Goal: Task Accomplishment & Management: Use online tool/utility

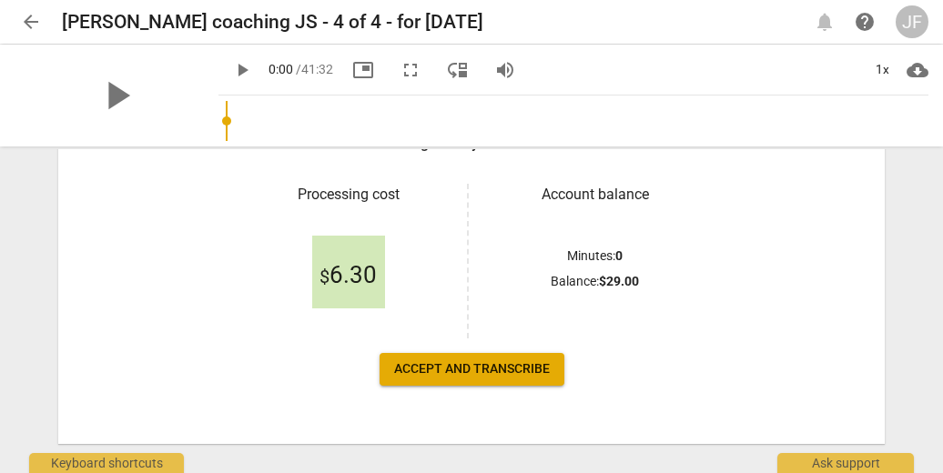
scroll to position [321, 0]
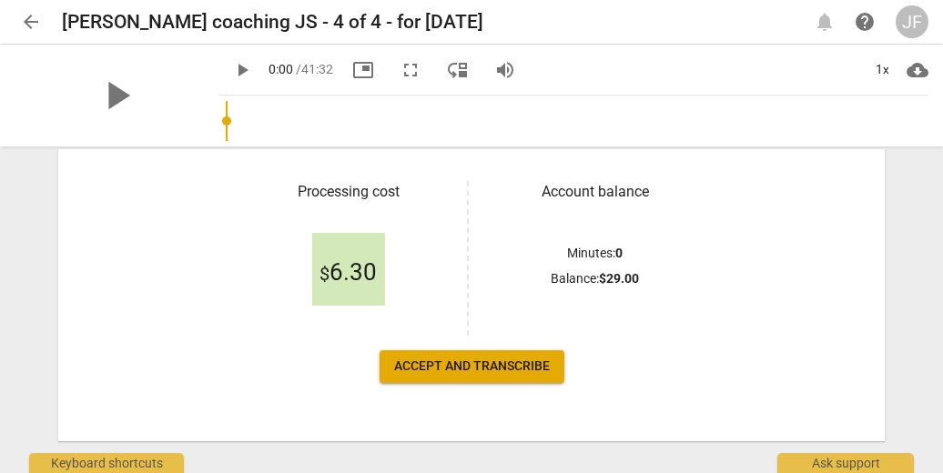
click at [504, 366] on span "Accept and transcribe" at bounding box center [472, 367] width 156 height 18
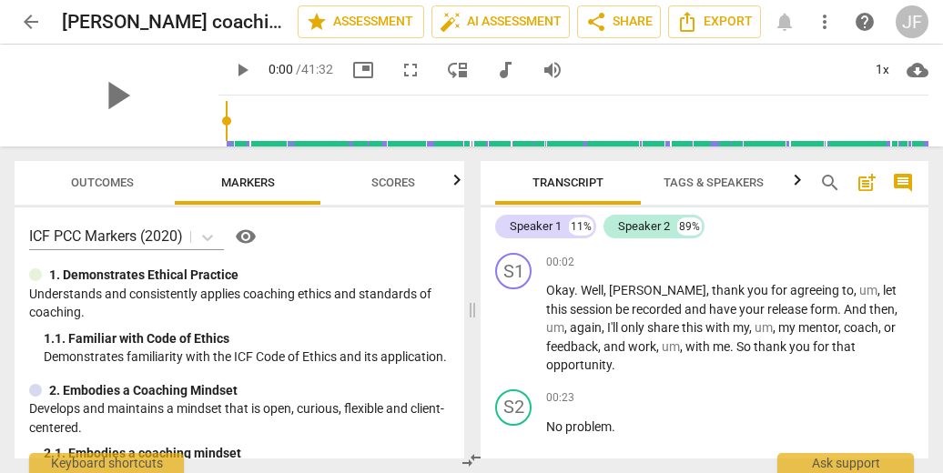
click at [694, 178] on span "Tags & Speakers" at bounding box center [713, 183] width 100 height 14
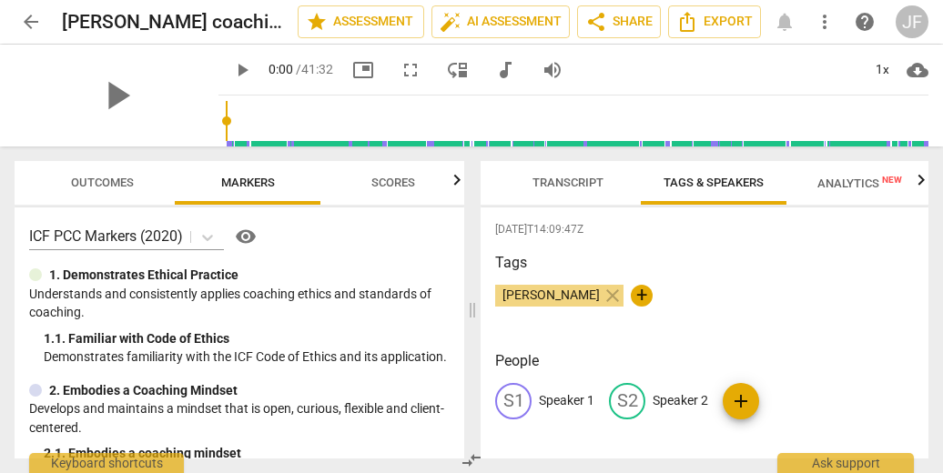
click at [576, 396] on p "Speaker 1" at bounding box center [567, 400] width 56 height 19
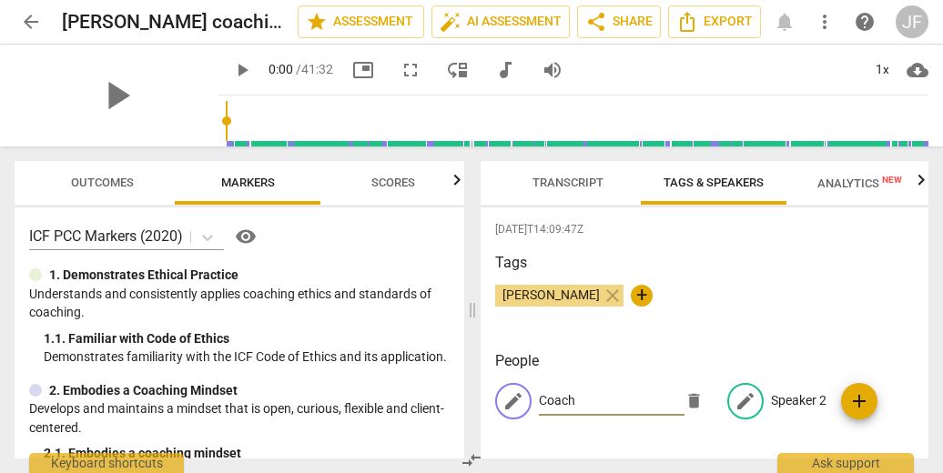
type input "Coach"
click at [801, 395] on p "Speaker 2" at bounding box center [799, 400] width 56 height 19
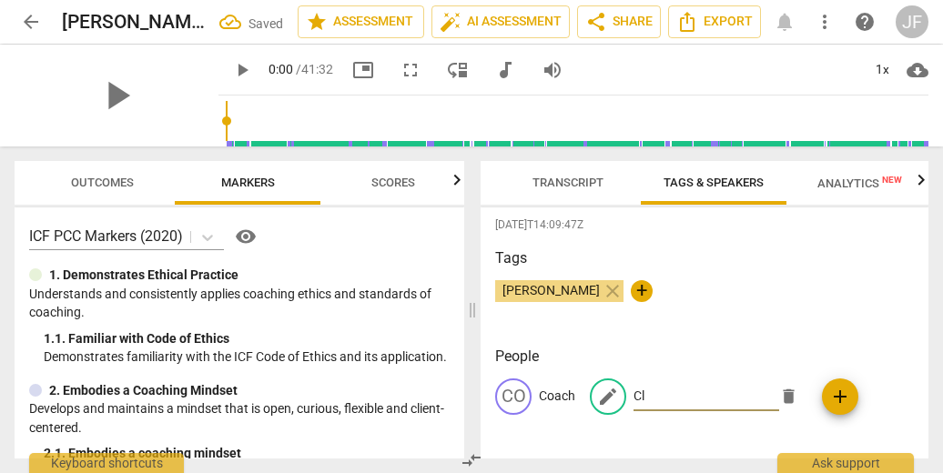
scroll to position [4, 0]
type input "Client"
drag, startPoint x: 577, startPoint y: 187, endPoint x: 644, endPoint y: 157, distance: 73.7
click at [577, 187] on span "Transcript" at bounding box center [567, 183] width 71 height 14
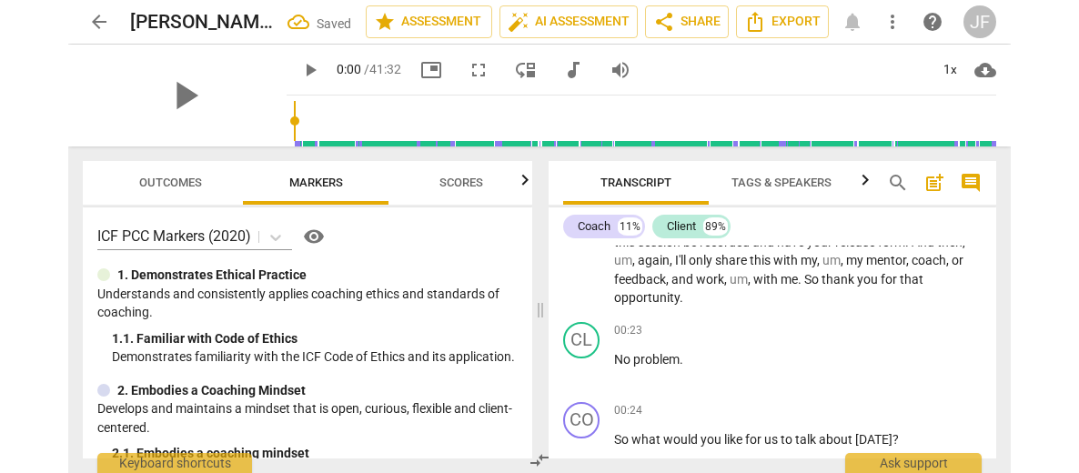
scroll to position [0, 0]
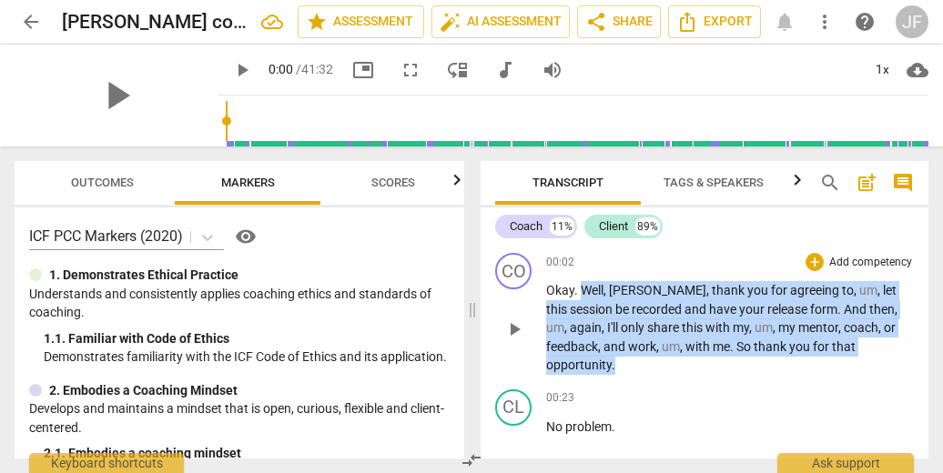
drag, startPoint x: 850, startPoint y: 349, endPoint x: 581, endPoint y: 290, distance: 275.8
click at [581, 290] on p "Okay . Well , [PERSON_NAME] , thank you for agreeing to , um , let this session…" at bounding box center [730, 328] width 368 height 94
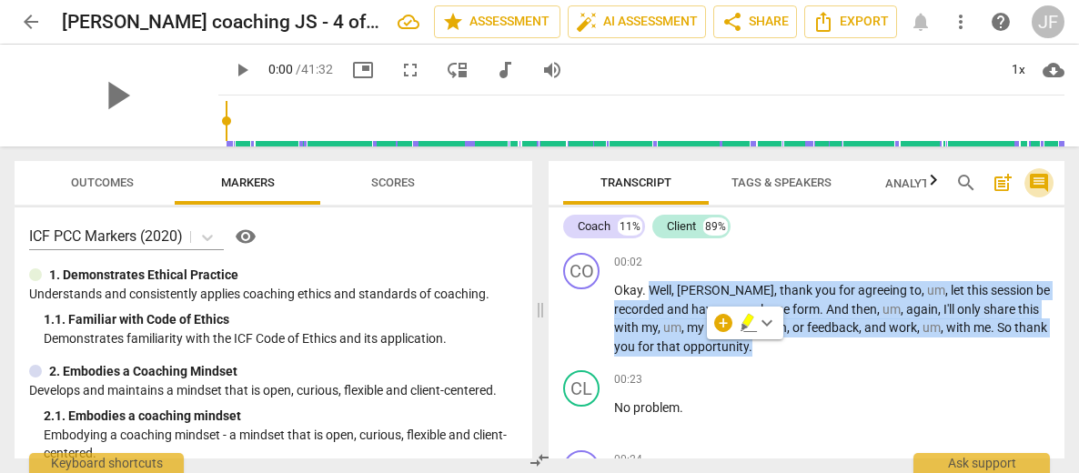
click at [942, 187] on span "comment" at bounding box center [1039, 183] width 22 height 22
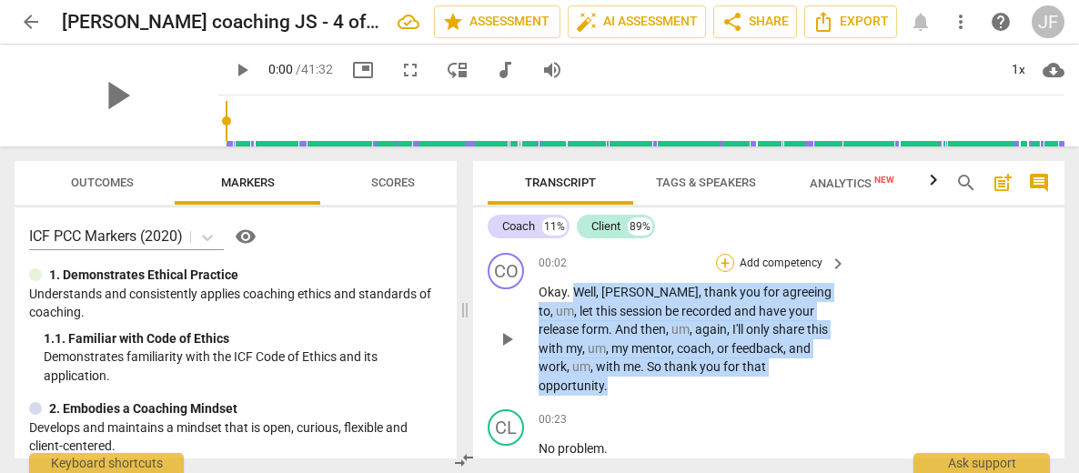
click at [723, 263] on div "+" at bounding box center [725, 263] width 18 height 18
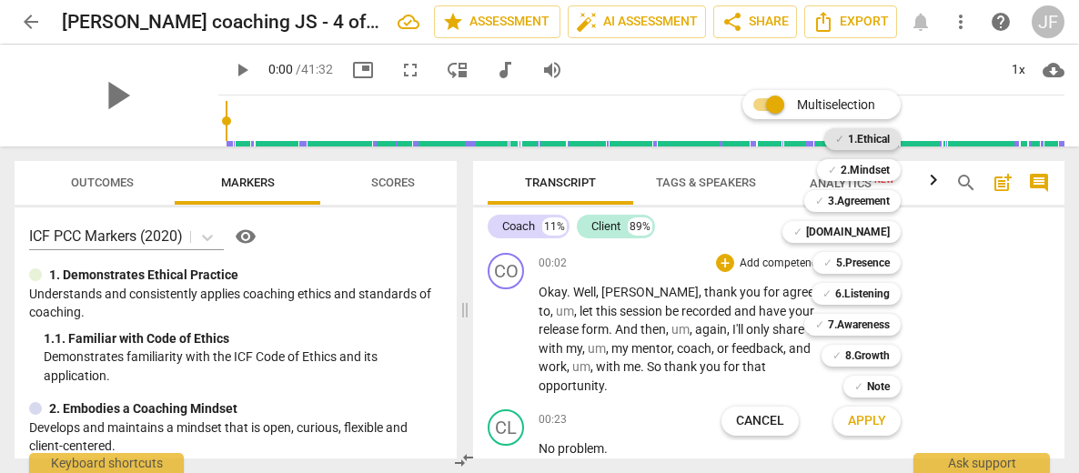
click at [877, 142] on b "1.Ethical" at bounding box center [869, 139] width 42 height 22
click at [875, 416] on span "Apply" at bounding box center [867, 421] width 38 height 18
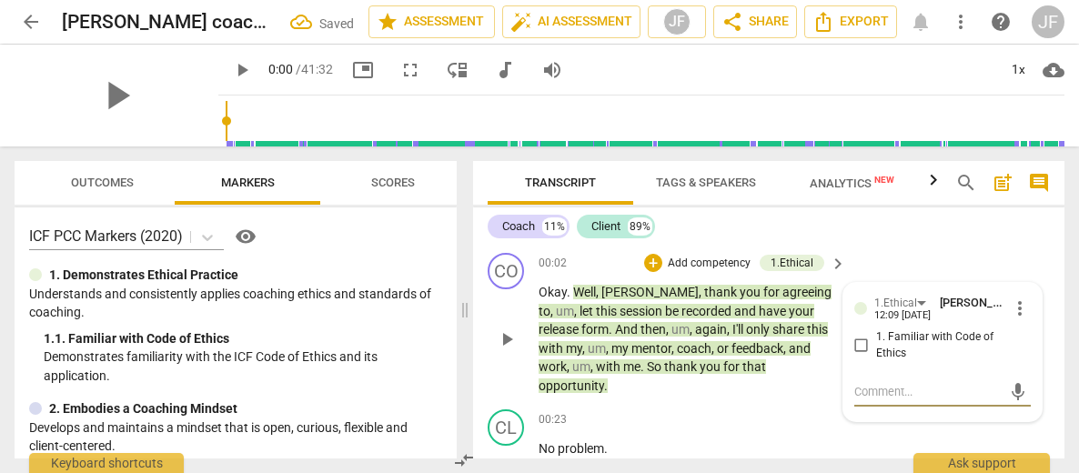
click at [855, 347] on input "1. Familiar with Code of Ethics" at bounding box center [861, 346] width 29 height 22
checkbox input "true"
click at [478, 177] on div at bounding box center [480, 179] width 15 height 37
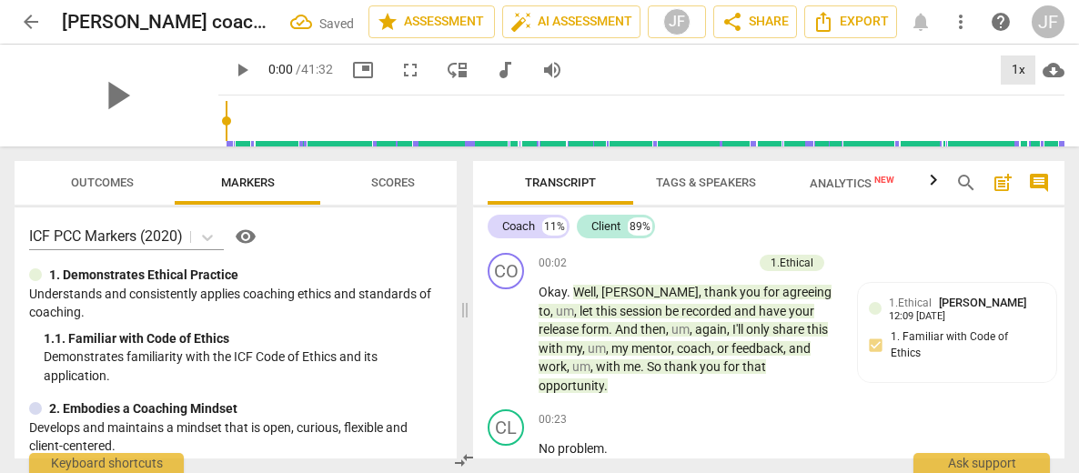
click at [942, 69] on div "1x" at bounding box center [1018, 70] width 35 height 29
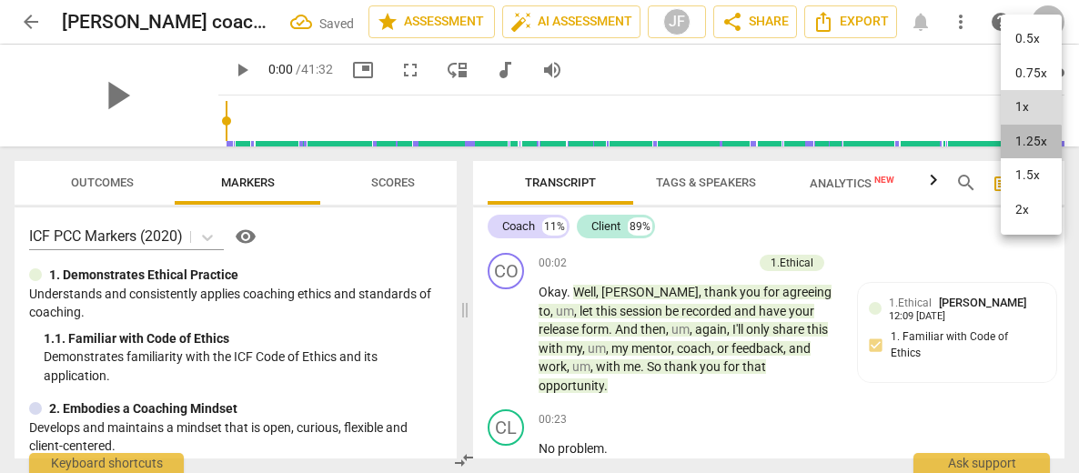
click at [942, 147] on li "1.25x" at bounding box center [1031, 142] width 61 height 35
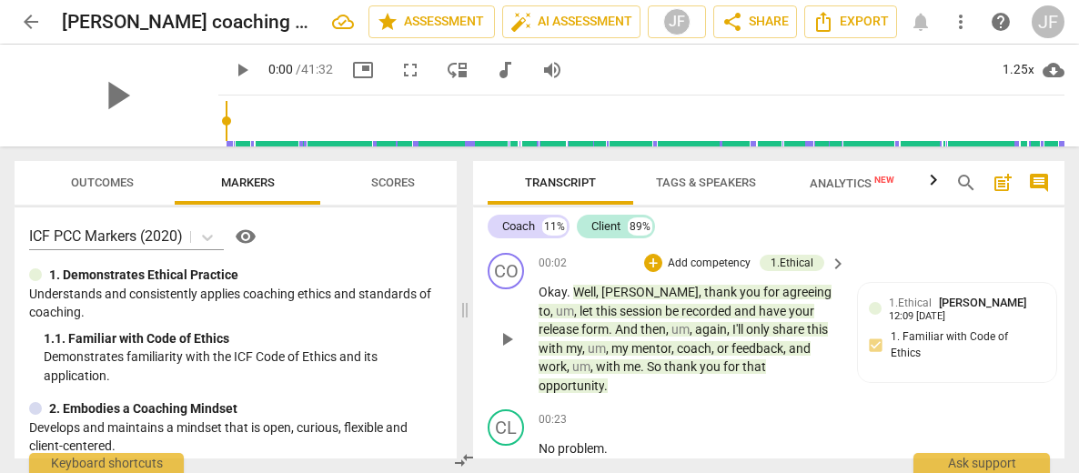
click at [508, 329] on span "play_arrow" at bounding box center [507, 340] width 22 height 22
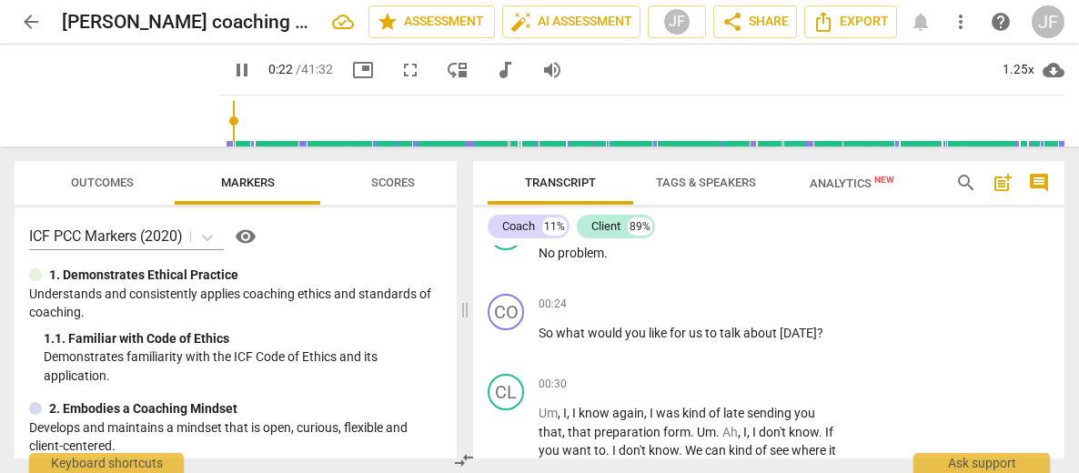
scroll to position [197, 0]
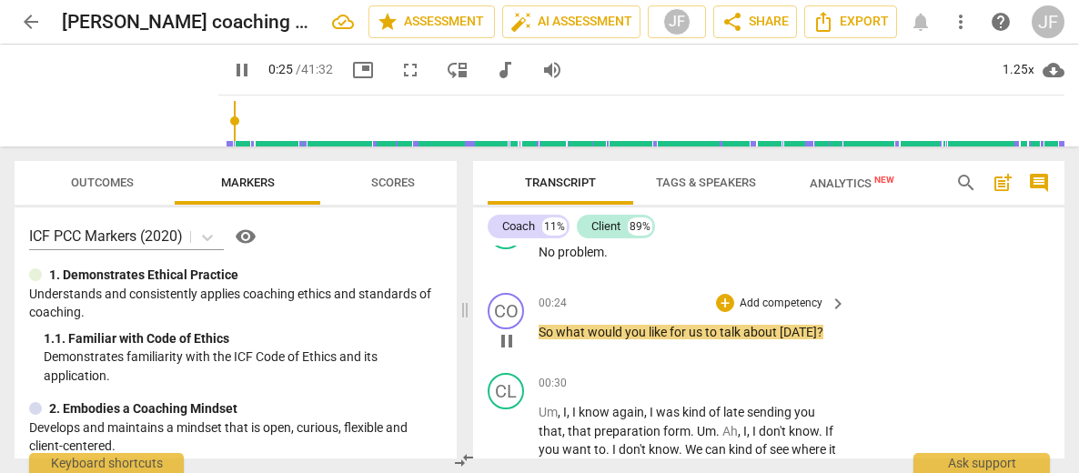
click at [503, 330] on span "pause" at bounding box center [507, 341] width 22 height 22
type input "26"
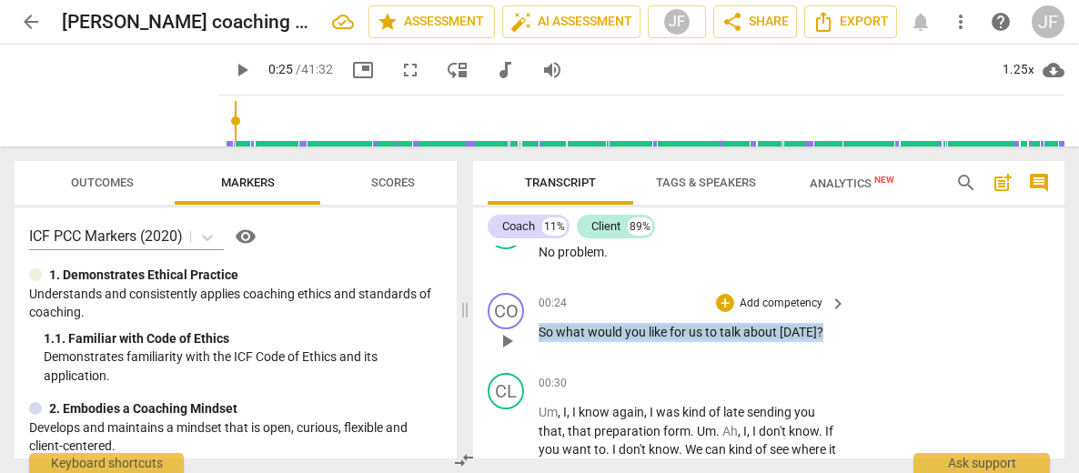
drag, startPoint x: 823, startPoint y: 309, endPoint x: 537, endPoint y: 318, distance: 285.9
click at [537, 318] on div "CO play_arrow pause 00:24 + Add competency keyboard_arrow_right So what would y…" at bounding box center [768, 326] width 591 height 80
click at [826, 289] on div "+" at bounding box center [834, 290] width 18 height 18
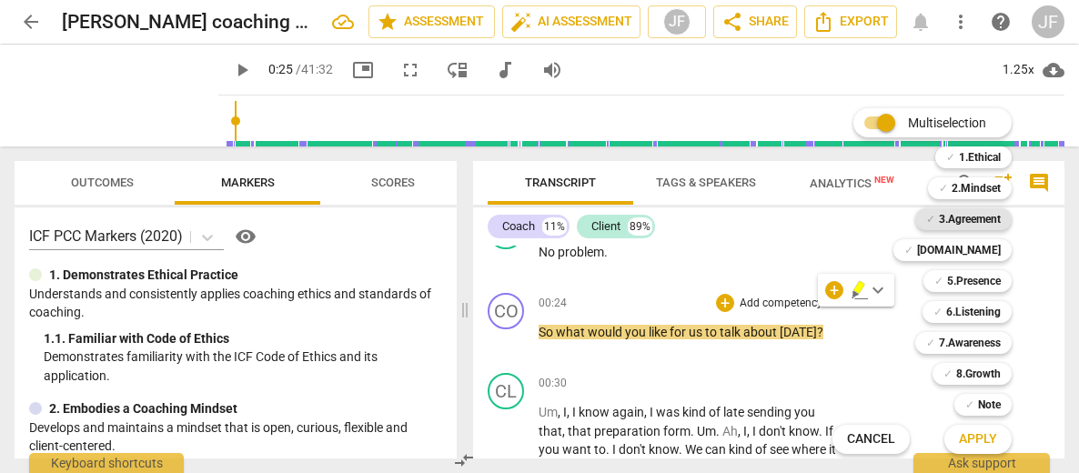
click at [942, 219] on b "3.Agreement" at bounding box center [970, 219] width 62 height 22
click at [942, 438] on span "Apply" at bounding box center [978, 439] width 38 height 18
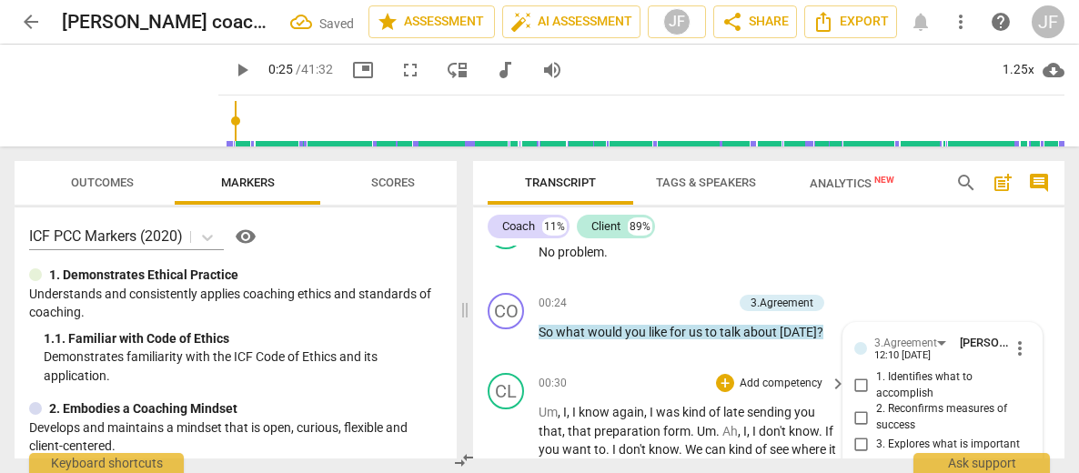
scroll to position [333, 0]
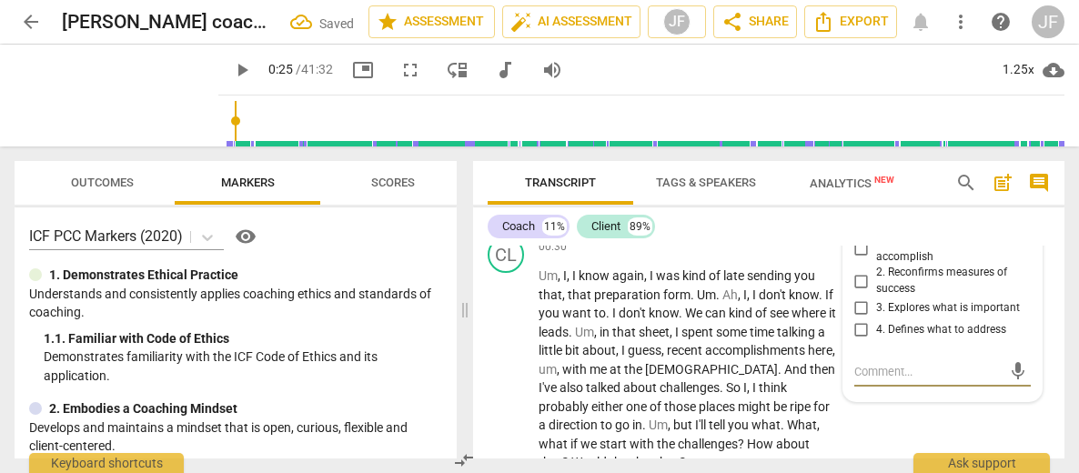
click at [942, 286] on div "3.Agreement [PERSON_NAME] 12:10 [DATE] more_vert 1. Identifies what to accompli…" at bounding box center [943, 294] width 199 height 215
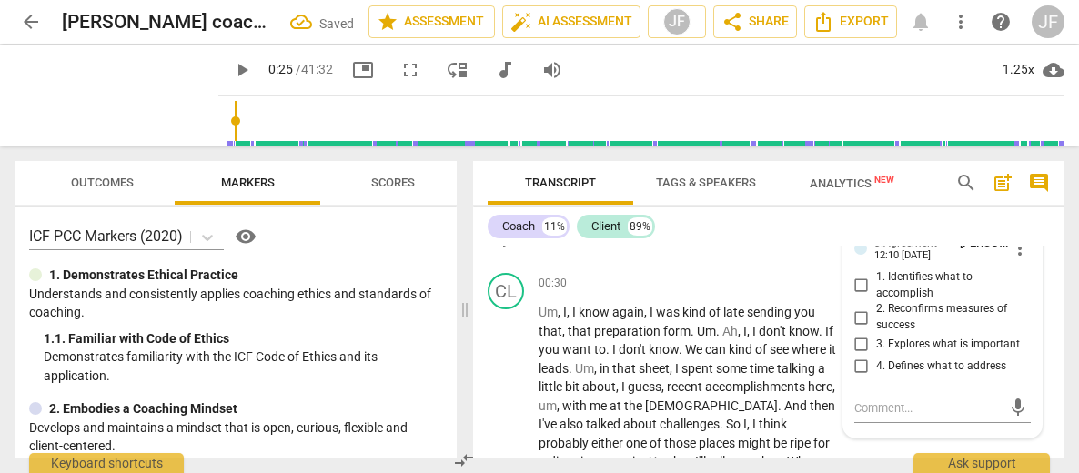
scroll to position [260, 0]
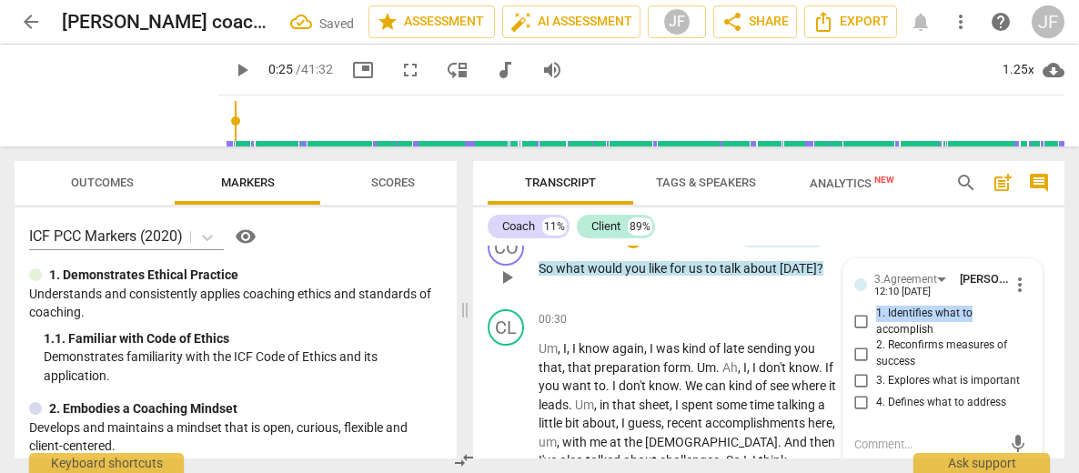
drag, startPoint x: 1030, startPoint y: 286, endPoint x: 858, endPoint y: 302, distance: 172.8
click at [858, 302] on div "3.Agreement [PERSON_NAME] 12:10 [DATE] more_vert 1. Identifies what to accompli…" at bounding box center [943, 366] width 199 height 215
click at [858, 311] on input "1. Identifies what to accomplish" at bounding box center [861, 322] width 29 height 22
checkbox input "true"
click at [486, 182] on div at bounding box center [480, 179] width 15 height 37
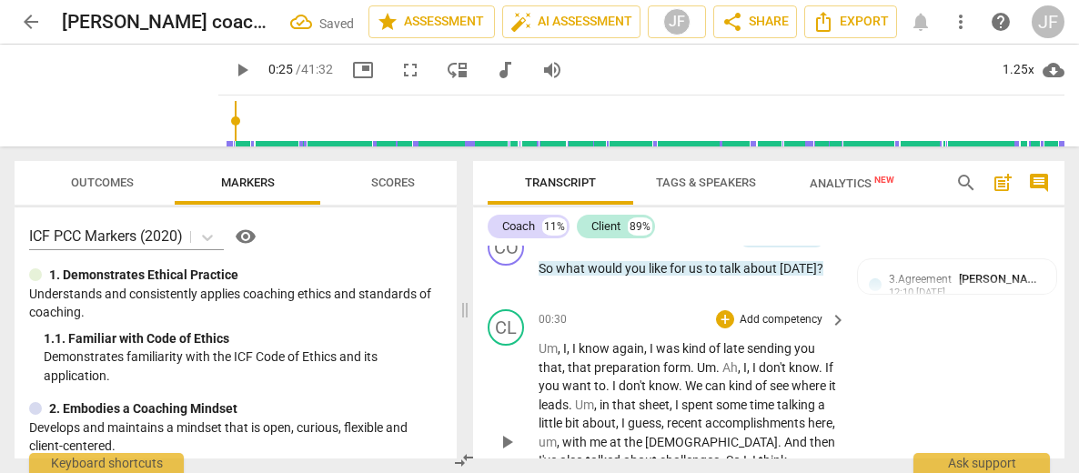
click at [507, 431] on span "play_arrow" at bounding box center [507, 442] width 22 height 22
click at [717, 360] on span "." at bounding box center [719, 367] width 6 height 15
type input "37"
click at [606, 379] on span "." at bounding box center [609, 386] width 6 height 15
click at [681, 379] on span "." at bounding box center [681, 386] width 6 height 15
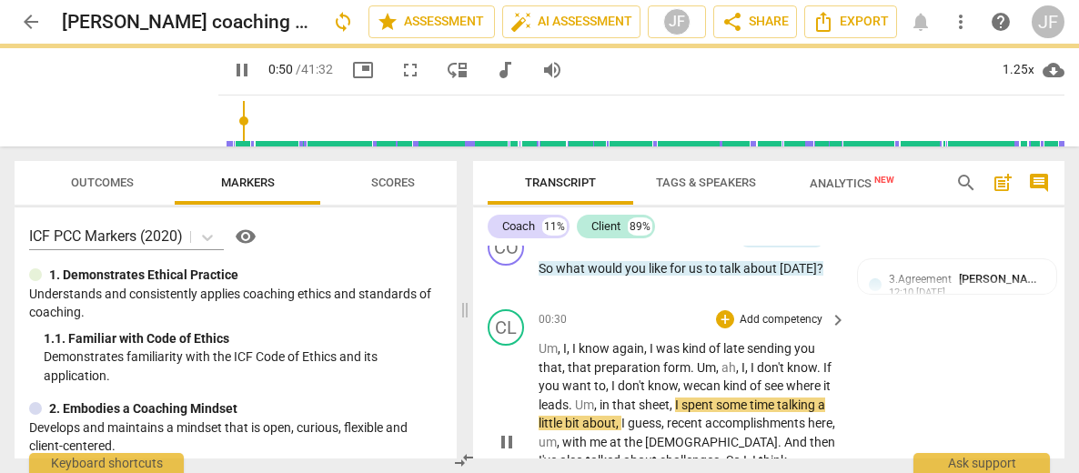
click at [499, 431] on span "pause" at bounding box center [507, 442] width 22 height 22
type input "51"
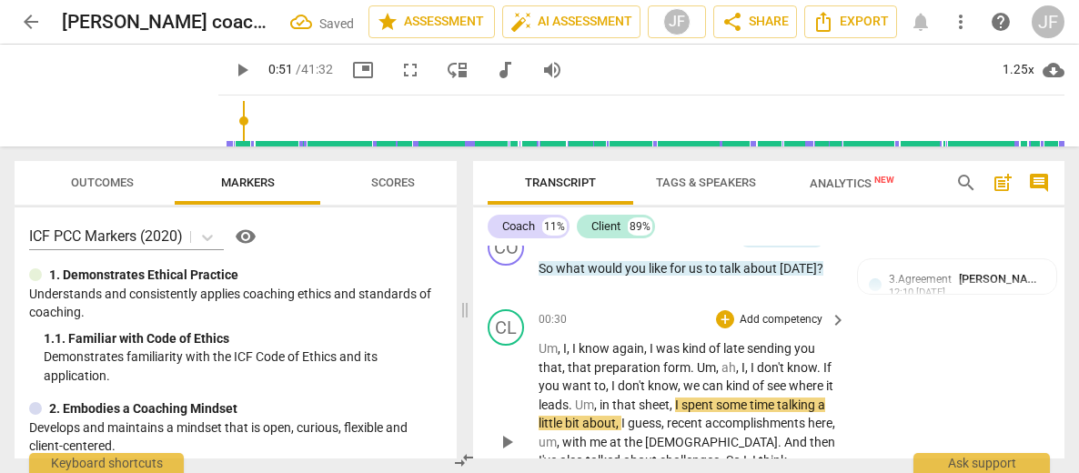
click at [586, 398] on span "Um" at bounding box center [584, 405] width 19 height 15
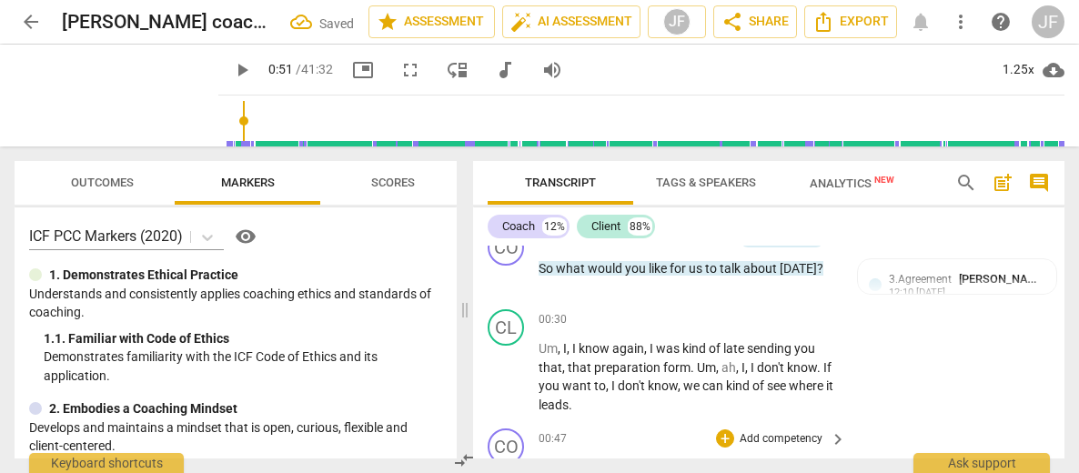
click at [539, 460] on span "Um" at bounding box center [548, 467] width 19 height 15
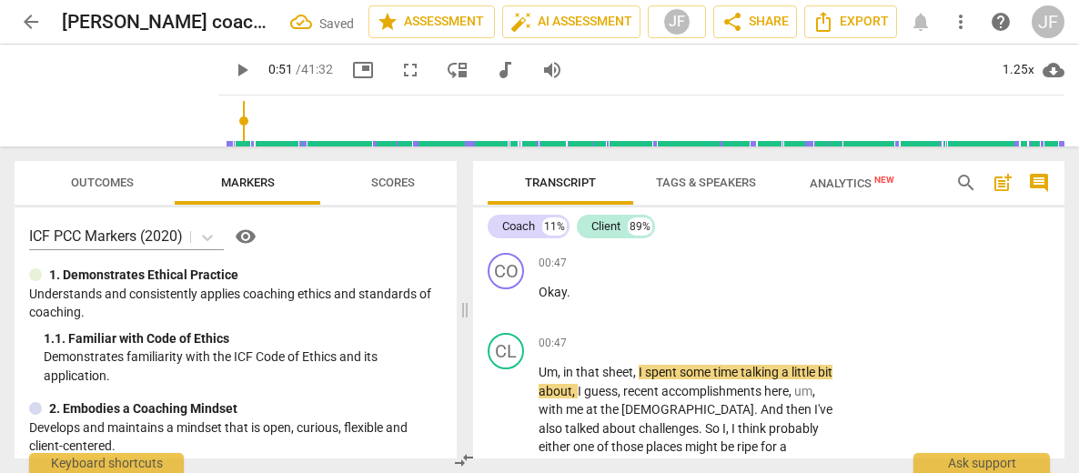
scroll to position [516, 0]
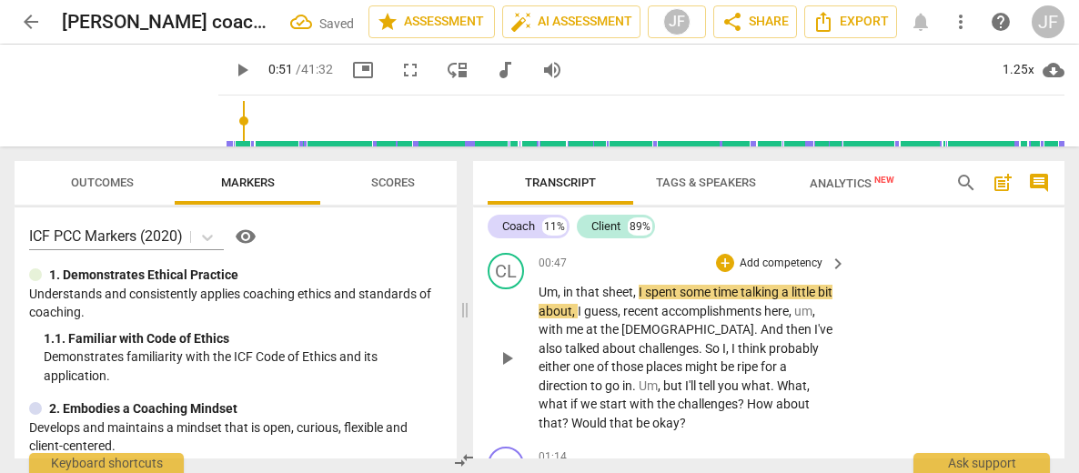
click at [514, 348] on span "play_arrow" at bounding box center [507, 359] width 22 height 22
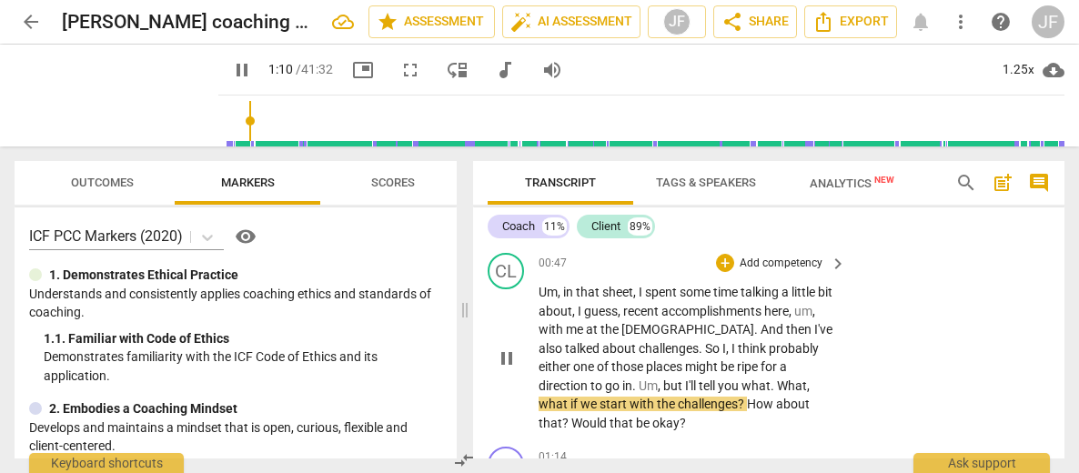
click at [771, 379] on span "." at bounding box center [774, 386] width 6 height 15
type input "72"
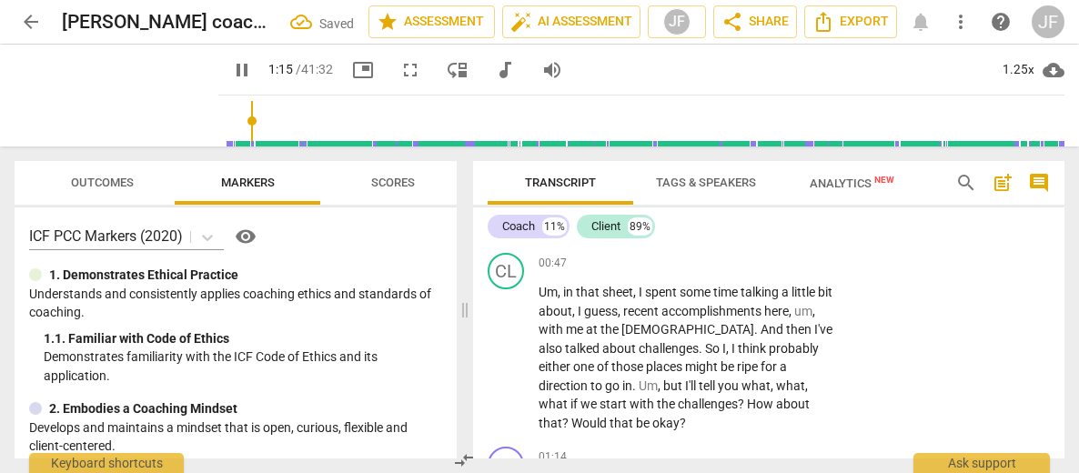
scroll to position [730, 0]
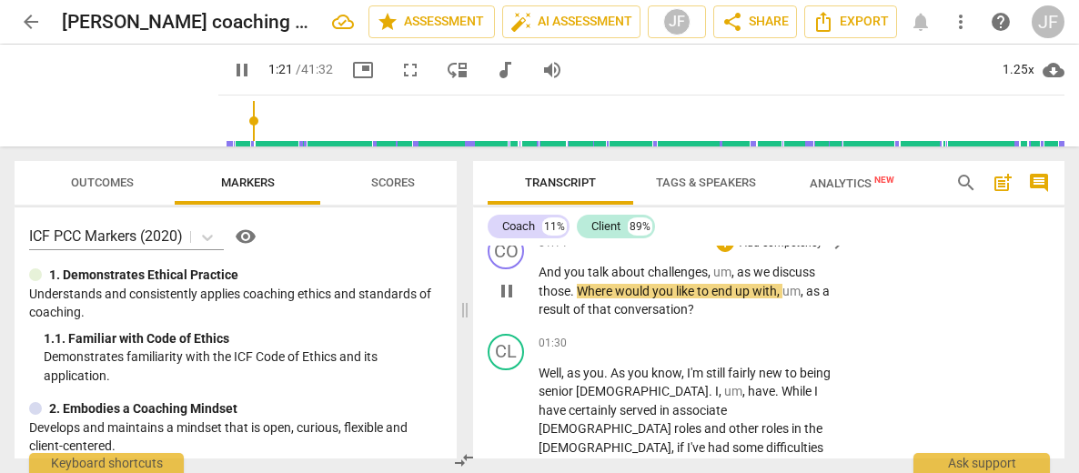
click at [507, 280] on span "pause" at bounding box center [507, 291] width 22 height 22
type input "82"
click at [575, 284] on span "." at bounding box center [574, 291] width 6 height 15
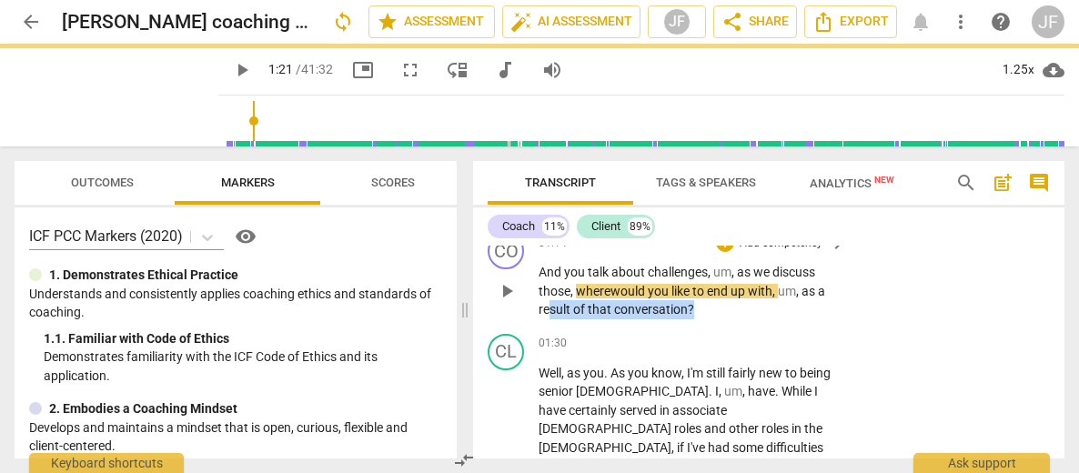
type input "82"
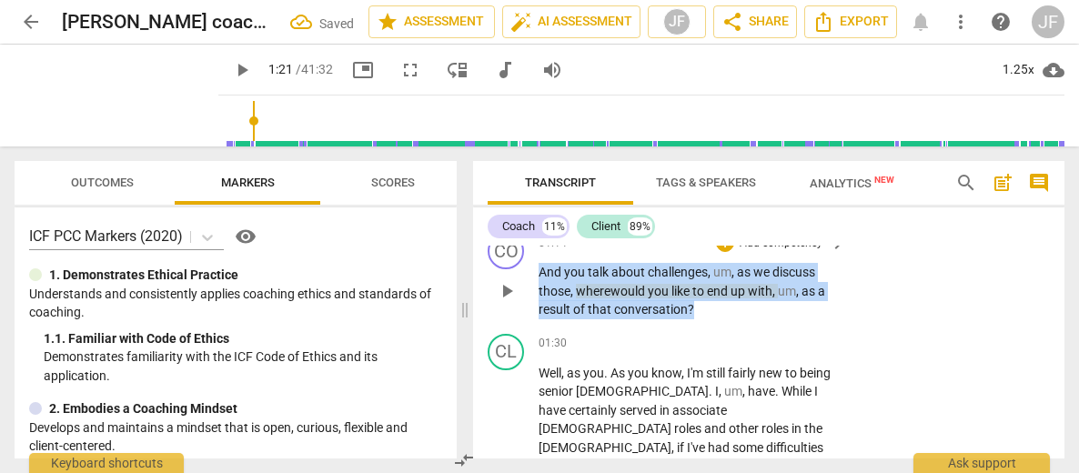
drag, startPoint x: 703, startPoint y: 289, endPoint x: 535, endPoint y: 259, distance: 171.0
click at [535, 259] on div "CO play_arrow pause 01:14 + Add competency keyboard_arrow_right And you talk ab…" at bounding box center [768, 276] width 591 height 101
click at [710, 268] on div "+" at bounding box center [710, 267] width 18 height 18
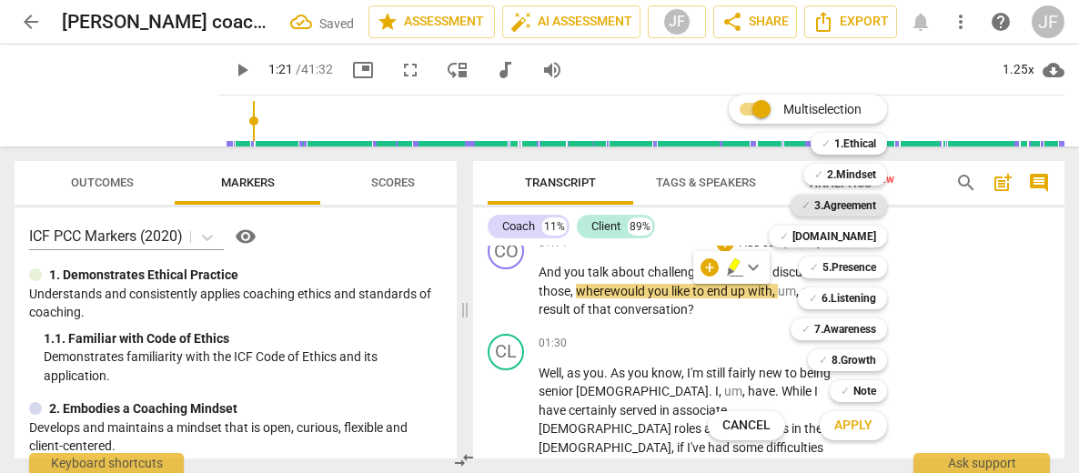
click at [857, 202] on b "3.Agreement" at bounding box center [845, 206] width 62 height 22
click at [854, 422] on span "Apply" at bounding box center [853, 426] width 38 height 18
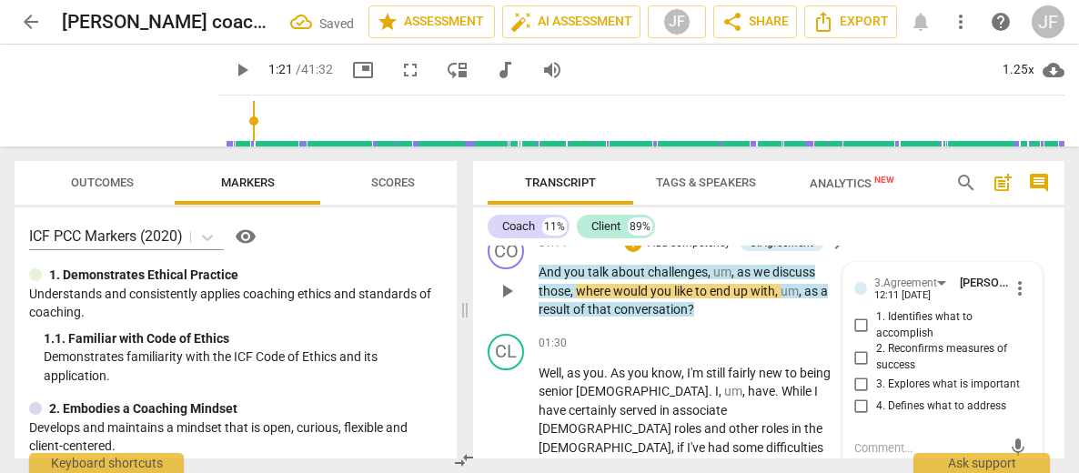
click at [857, 347] on input "2. Reconfirms measures of success" at bounding box center [861, 358] width 29 height 22
checkbox input "true"
click at [498, 171] on span "Transcript" at bounding box center [561, 183] width 146 height 25
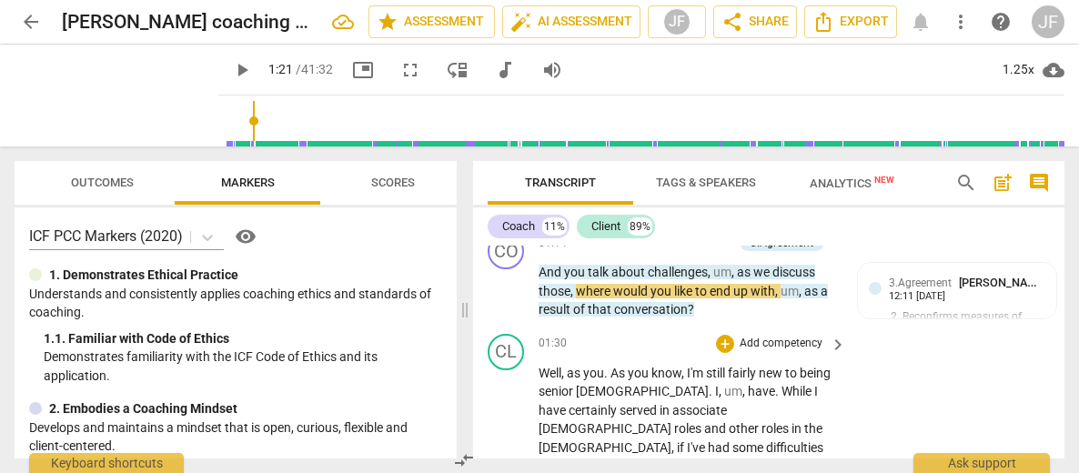
click at [547, 366] on span "Well" at bounding box center [550, 373] width 23 height 15
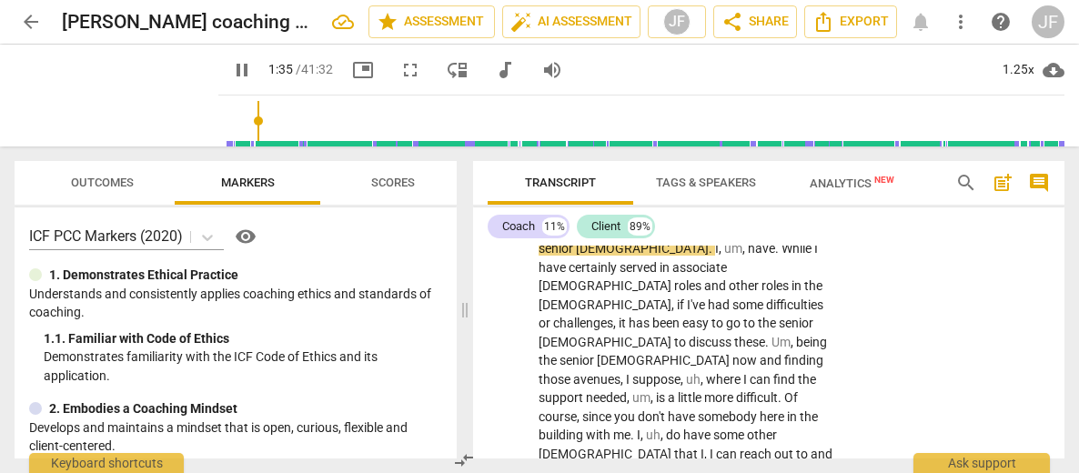
scroll to position [794, 0]
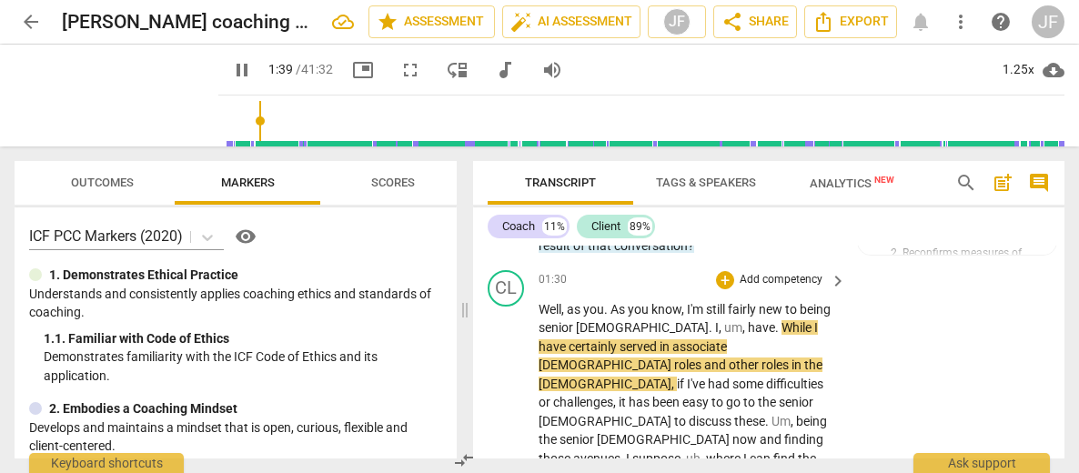
click at [775, 320] on span "." at bounding box center [778, 327] width 6 height 15
type input "100"
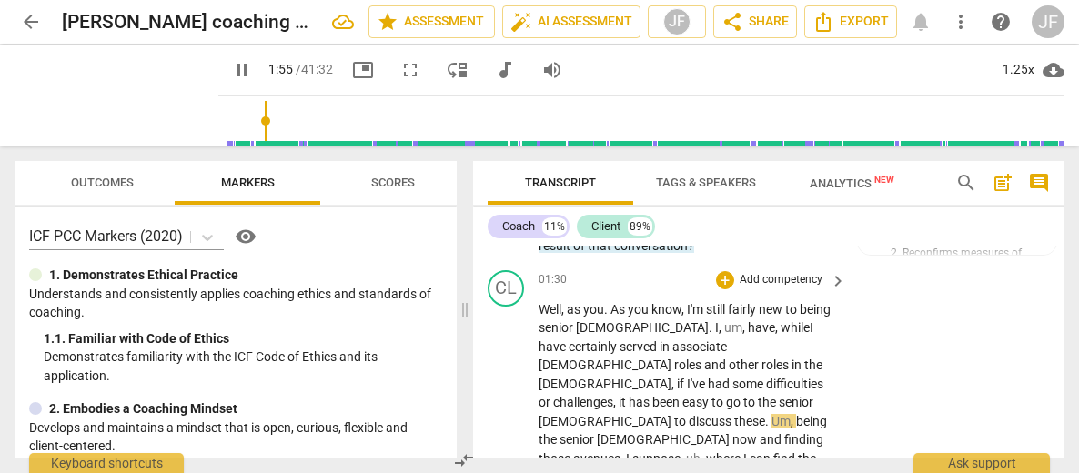
click at [733, 432] on span "[DEMOGRAPHIC_DATA]" at bounding box center [665, 439] width 136 height 15
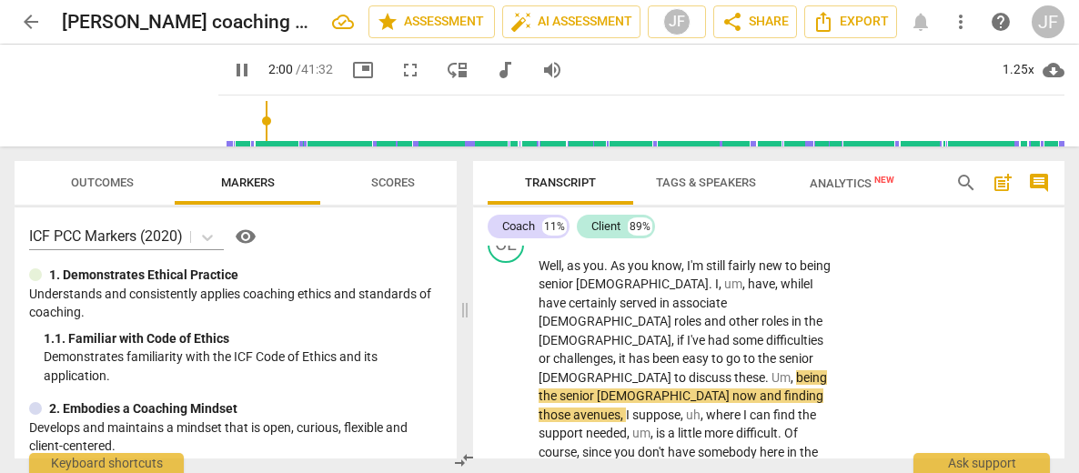
scroll to position [856, 0]
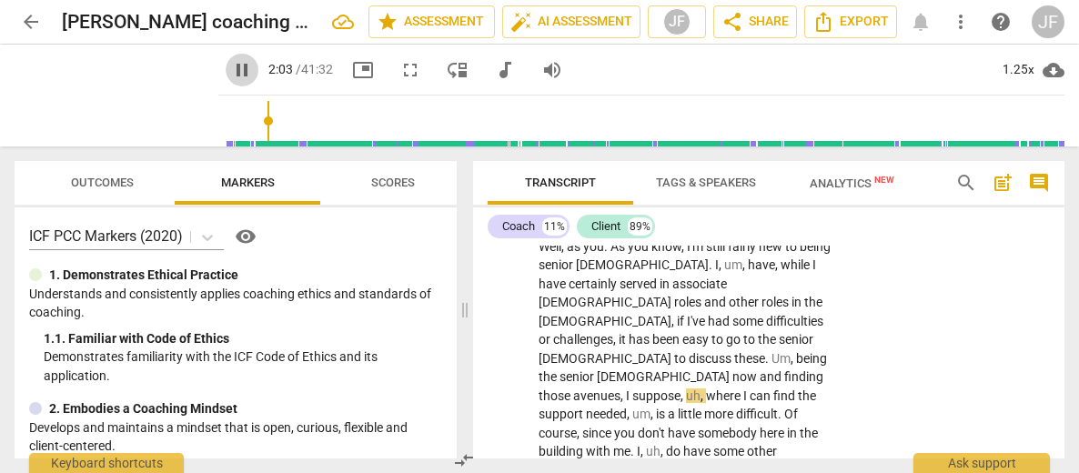
click at [231, 76] on span "pause" at bounding box center [242, 70] width 22 height 22
click at [231, 66] on span "play_arrow" at bounding box center [242, 70] width 22 height 22
click at [231, 65] on span "pause" at bounding box center [242, 70] width 22 height 22
type input "137"
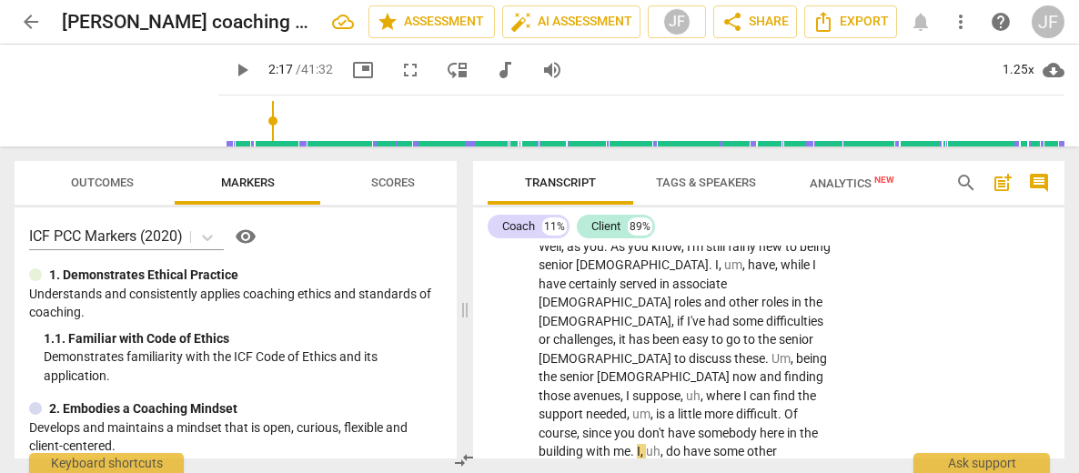
click at [778, 407] on span "." at bounding box center [781, 414] width 6 height 15
click at [231, 68] on span "play_arrow" at bounding box center [242, 70] width 22 height 22
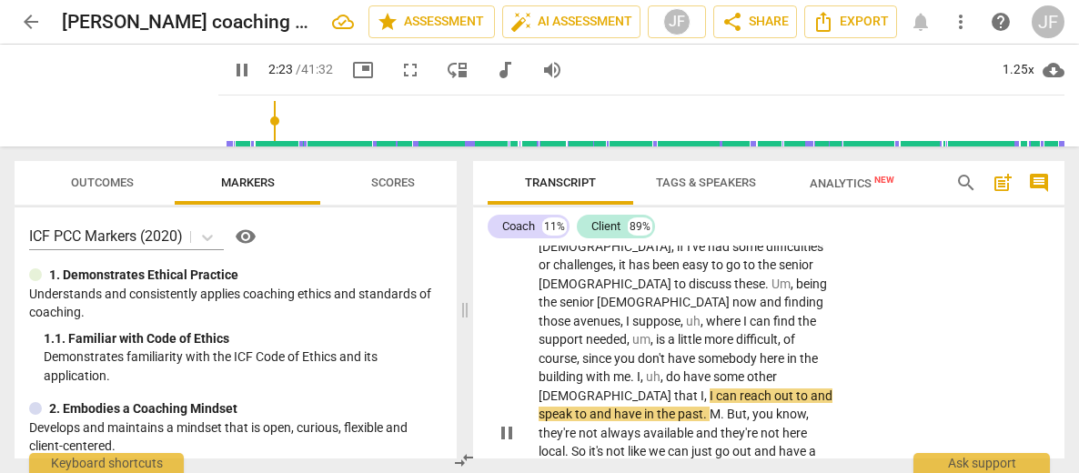
scroll to position [950, 0]
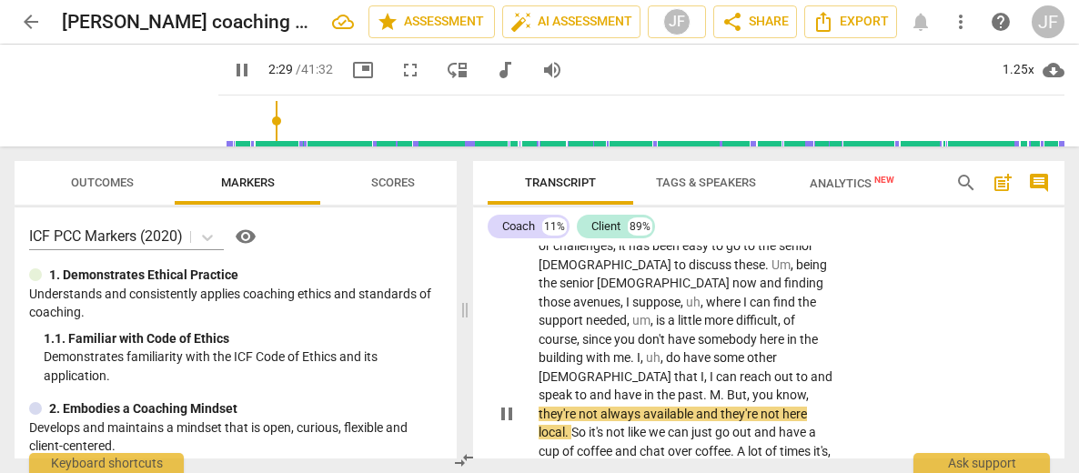
click at [512, 403] on span "pause" at bounding box center [507, 414] width 22 height 22
type input "150"
click at [710, 388] on span "." at bounding box center [706, 395] width 6 height 15
click at [733, 388] on span "." at bounding box center [730, 395] width 6 height 15
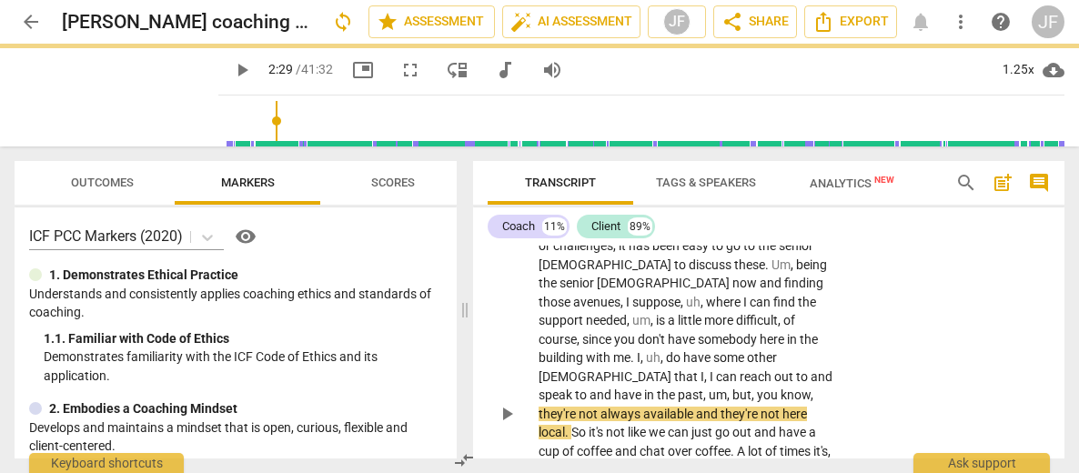
click at [500, 403] on span "play_arrow" at bounding box center [507, 414] width 22 height 22
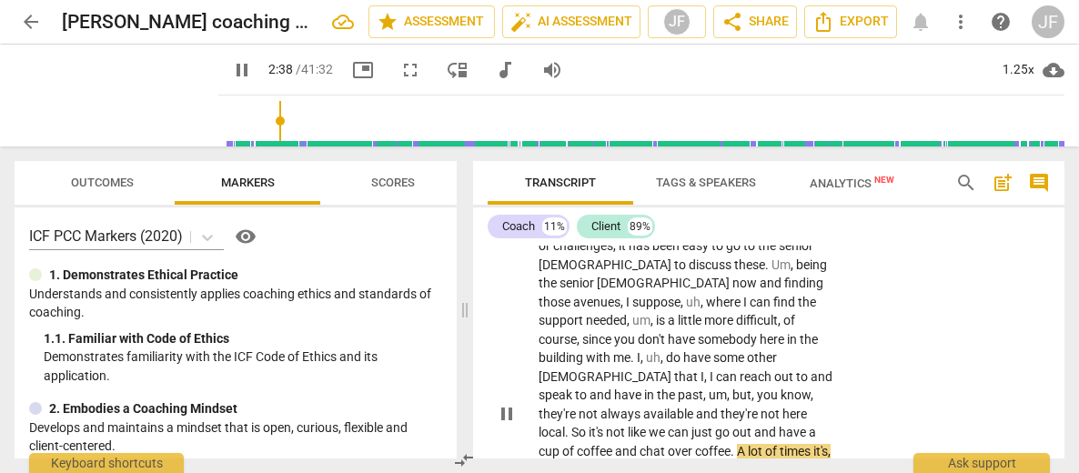
click at [825, 412] on p "Well , as you . As you know , I'm still fairly new to being senior [DEMOGRAPHIC…" at bounding box center [688, 414] width 298 height 541
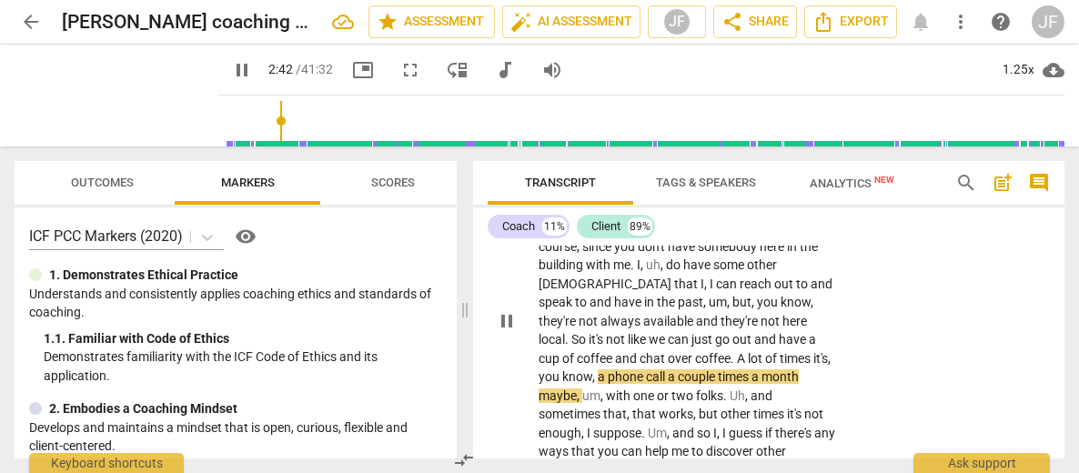
scroll to position [1061, 0]
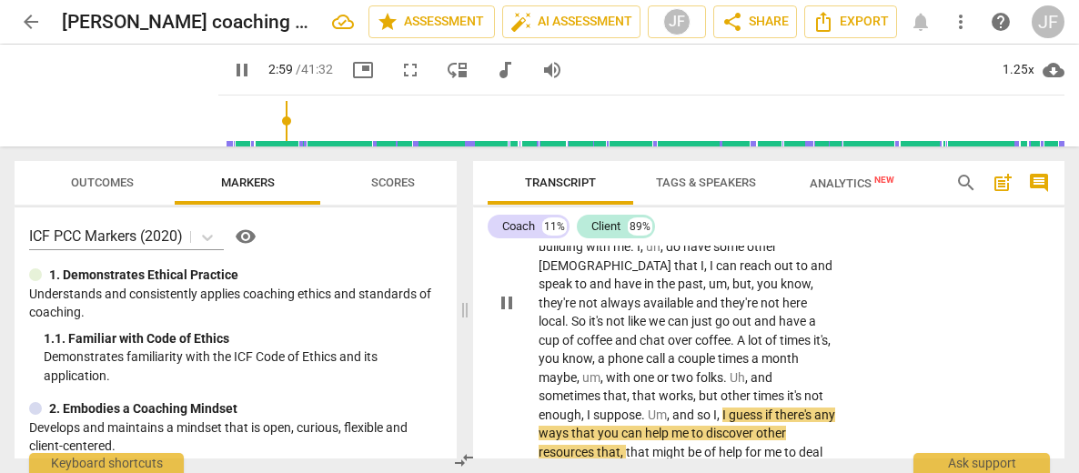
click at [837, 389] on div "Well , as you . As you know , I'm still fairly new to being senior [DEMOGRAPHIC…" at bounding box center [693, 303] width 309 height 541
click at [829, 391] on p "Well , as you . As you know , I'm still fairly new to being senior [DEMOGRAPHIC…" at bounding box center [688, 303] width 298 height 541
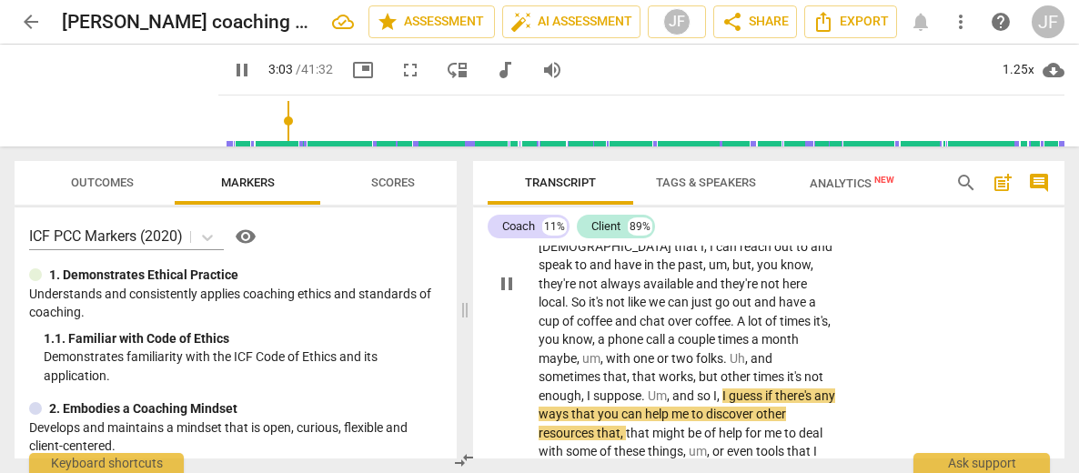
scroll to position [1099, 0]
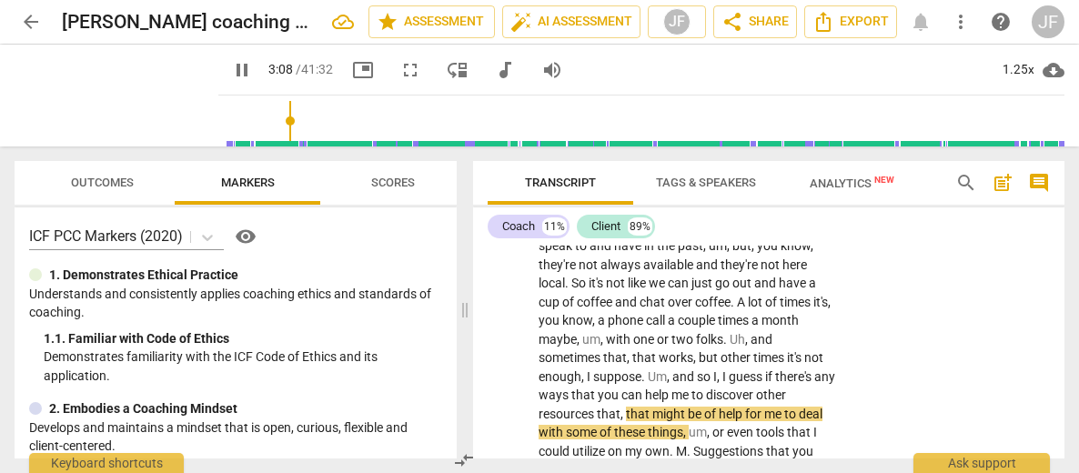
click at [231, 76] on span "pause" at bounding box center [242, 70] width 22 height 22
click at [493, 410] on div "play_arrow pause" at bounding box center [515, 266] width 46 height 530
click at [231, 71] on span "play_arrow" at bounding box center [242, 70] width 22 height 22
click at [231, 71] on span "pause" at bounding box center [242, 70] width 22 height 22
click at [478, 448] on div "CL play_arrow pause 01:30 + Add competency keyboard_arrow_right Well , as you .…" at bounding box center [768, 250] width 591 height 586
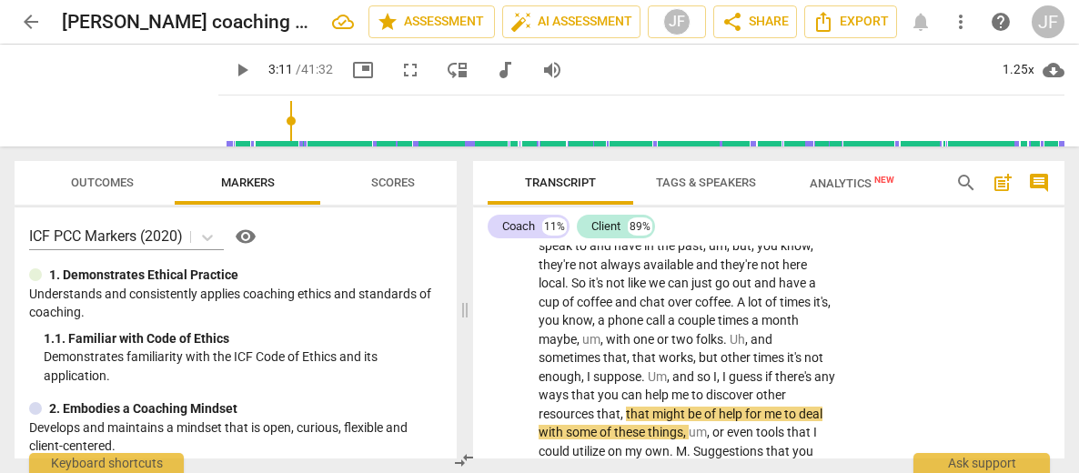
click at [231, 69] on span "play_arrow" at bounding box center [242, 70] width 22 height 22
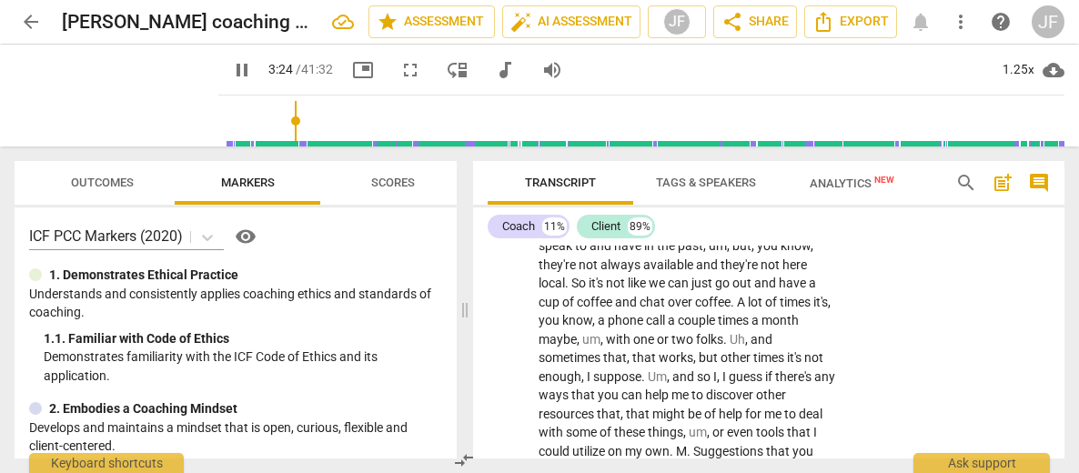
click at [231, 76] on span "pause" at bounding box center [242, 70] width 22 height 22
type input "205"
drag, startPoint x: 697, startPoint y: 397, endPoint x: 680, endPoint y: 398, distance: 17.3
click at [680, 398] on p "Well , as you . As you know , I'm still fairly new to being senior [DEMOGRAPHIC…" at bounding box center [688, 265] width 298 height 541
click at [697, 462] on span "Yeah" at bounding box center [707, 469] width 28 height 15
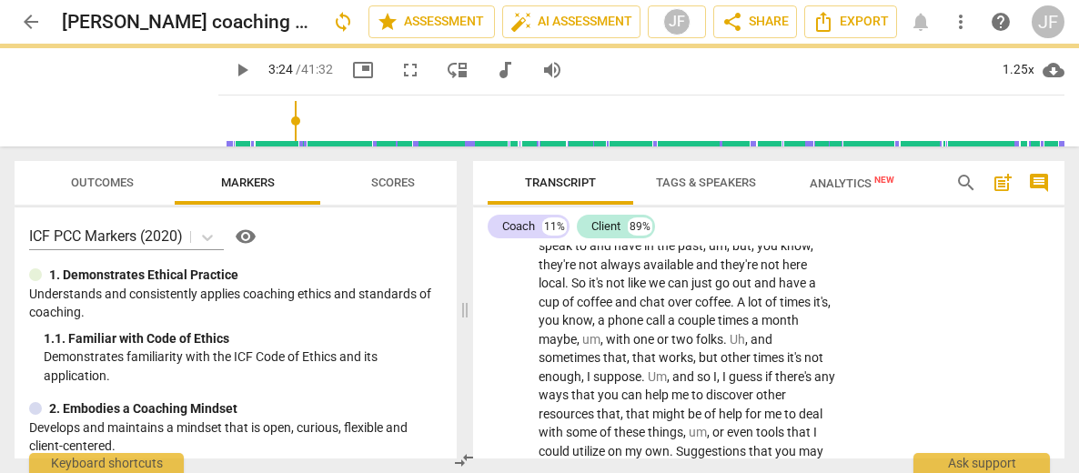
click at [231, 70] on span "play_arrow" at bounding box center [242, 70] width 22 height 22
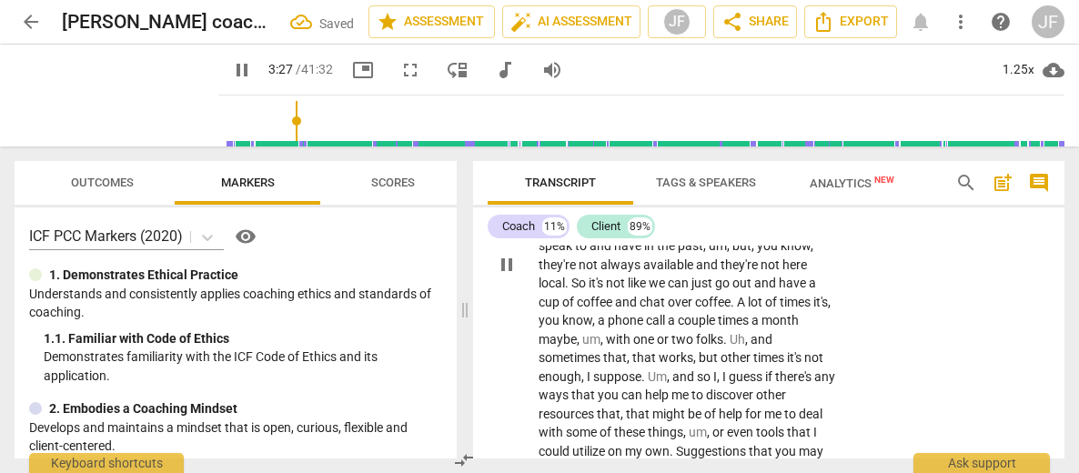
click at [828, 423] on p "Well , as you . As you know , I'm still fairly new to being senior [DEMOGRAPHIC…" at bounding box center [688, 265] width 298 height 541
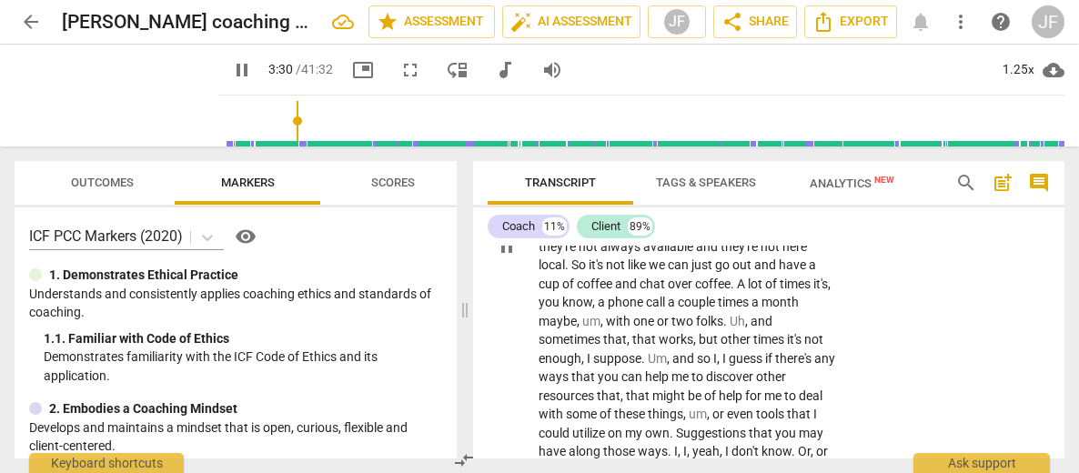
scroll to position [1279, 0]
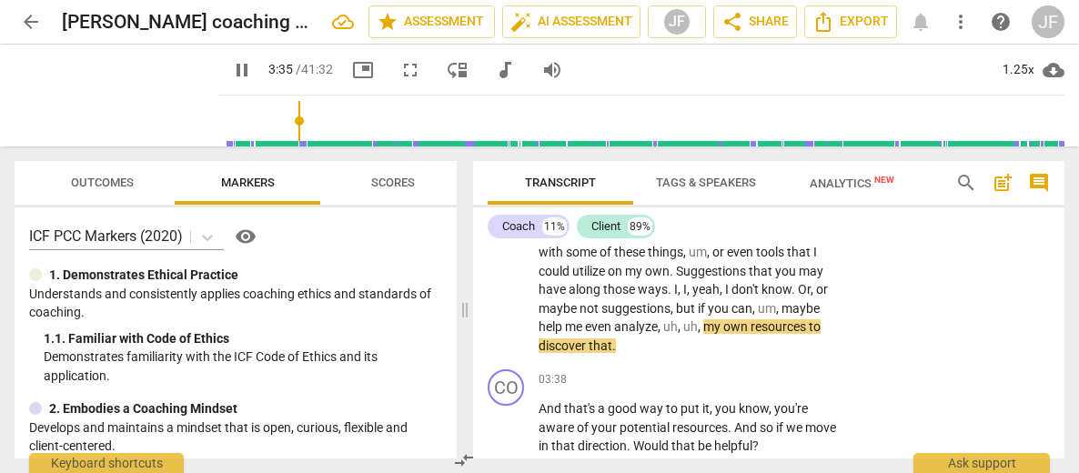
click at [231, 76] on span "pause" at bounding box center [242, 70] width 22 height 22
click at [487, 385] on div "CO play_arrow pause 03:38 + Add competency keyboard_arrow_right And that's a go…" at bounding box center [768, 412] width 591 height 101
click at [231, 74] on span "play_arrow" at bounding box center [242, 70] width 22 height 22
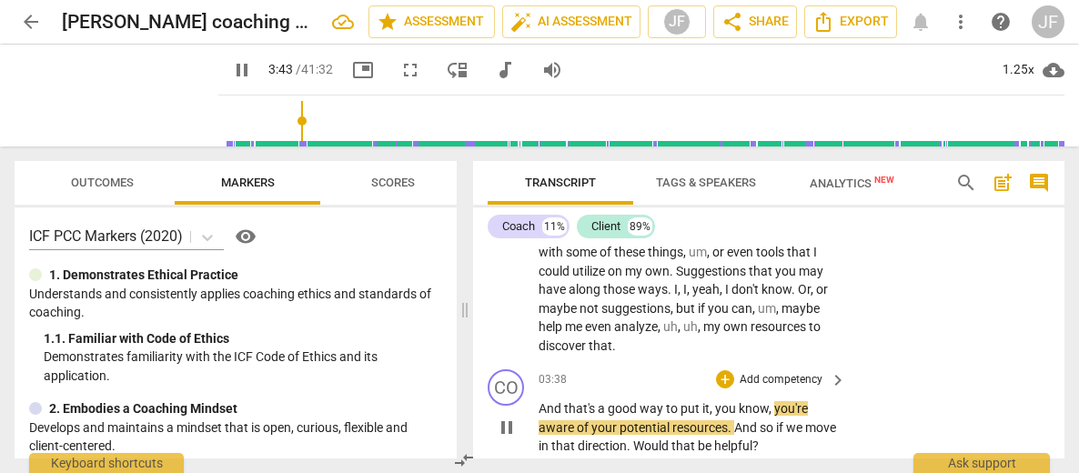
click at [506, 417] on span "pause" at bounding box center [507, 428] width 22 height 22
type input "224"
click at [772, 401] on span "," at bounding box center [771, 408] width 5 height 15
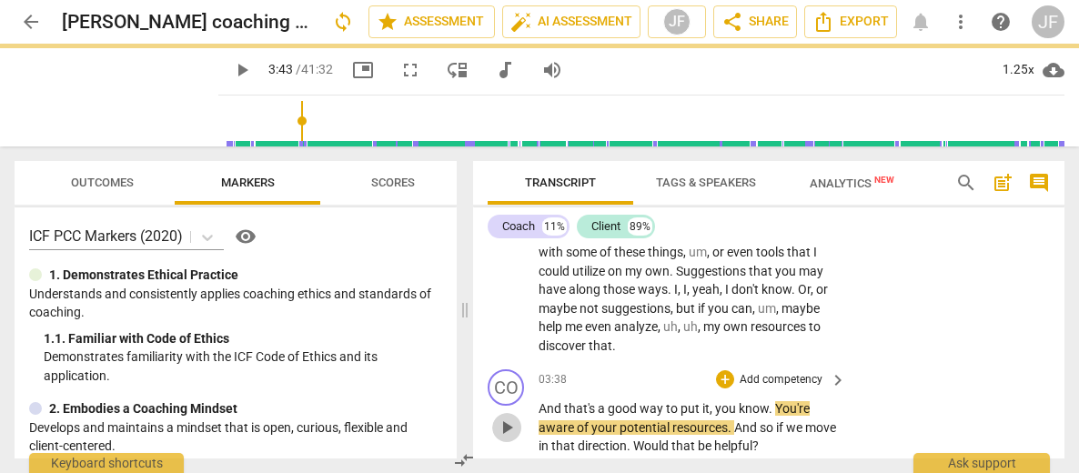
click at [506, 417] on span "play_arrow" at bounding box center [507, 428] width 22 height 22
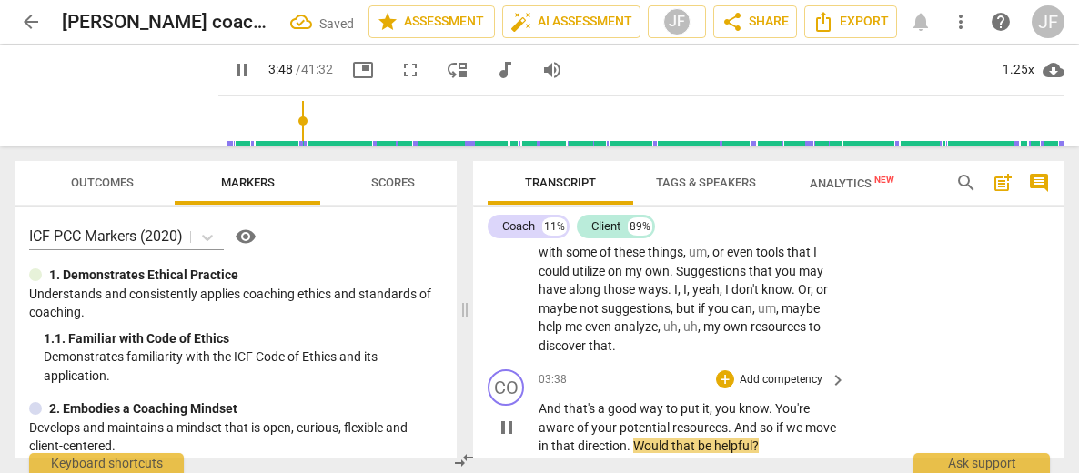
click at [508, 417] on span "pause" at bounding box center [507, 428] width 22 height 22
type input "229"
click at [633, 439] on span "." at bounding box center [630, 446] width 6 height 15
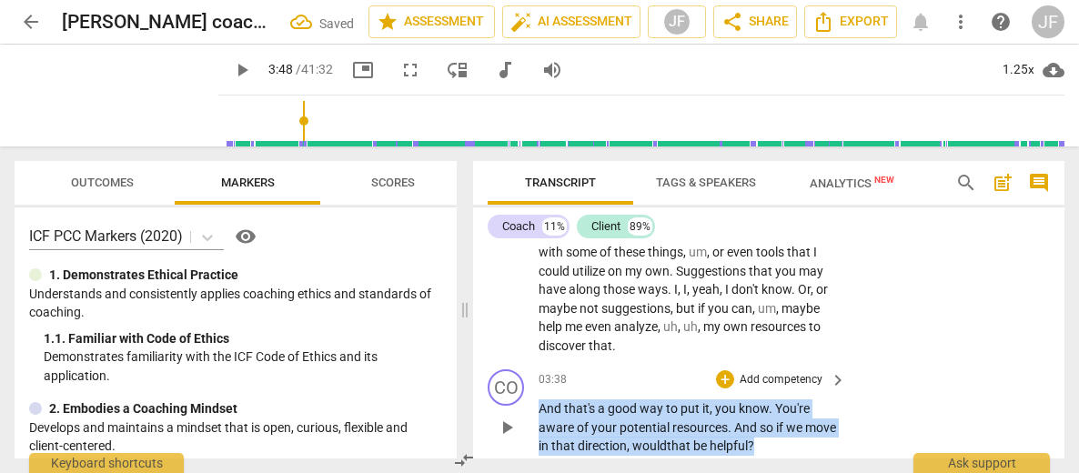
drag, startPoint x: 797, startPoint y: 389, endPoint x: 526, endPoint y: 359, distance: 272.8
click at [526, 362] on div "CO play_arrow pause 03:38 + Add competency keyboard_arrow_right And that's a go…" at bounding box center [768, 412] width 591 height 101
click at [810, 368] on div "+" at bounding box center [808, 366] width 18 height 18
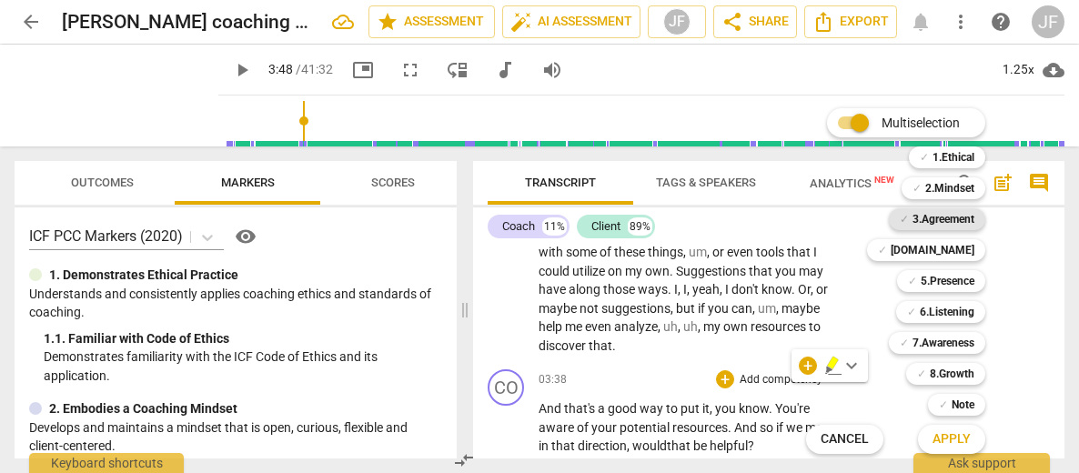
click at [942, 223] on b "3.Agreement" at bounding box center [944, 219] width 62 height 22
click at [942, 436] on span "Apply" at bounding box center [952, 439] width 38 height 18
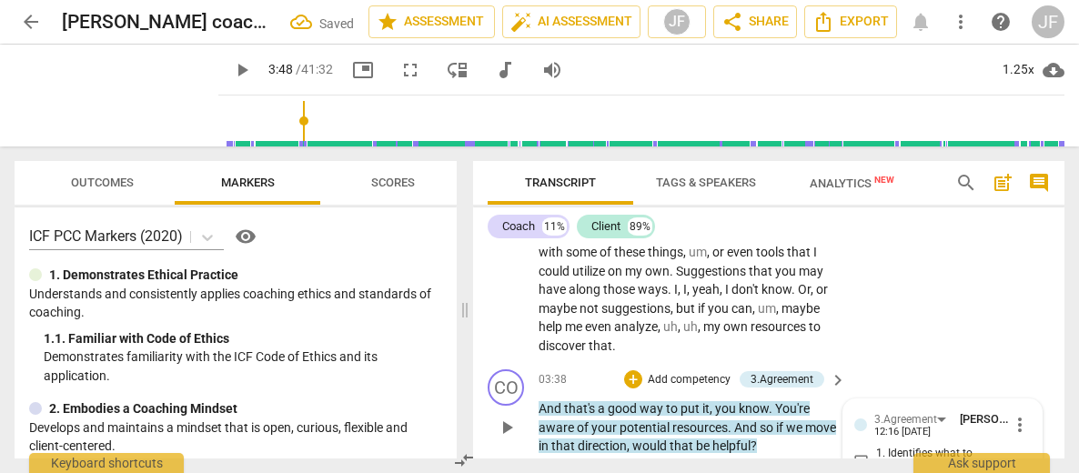
scroll to position [1455, 0]
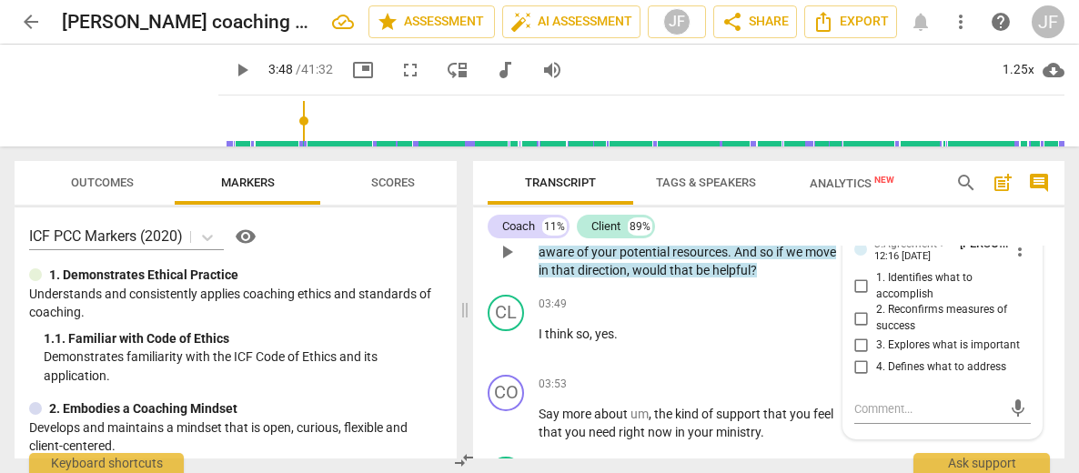
click at [942, 302] on span "2. Reconfirms measures of success" at bounding box center [950, 318] width 148 height 32
click at [876, 308] on input "2. Reconfirms measures of success" at bounding box center [861, 319] width 29 height 22
checkbox input "true"
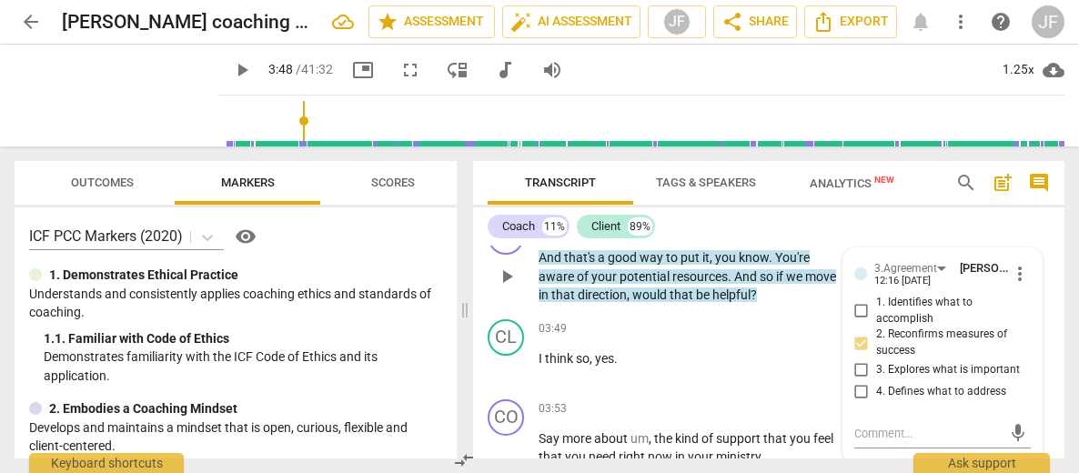
scroll to position [1419, 0]
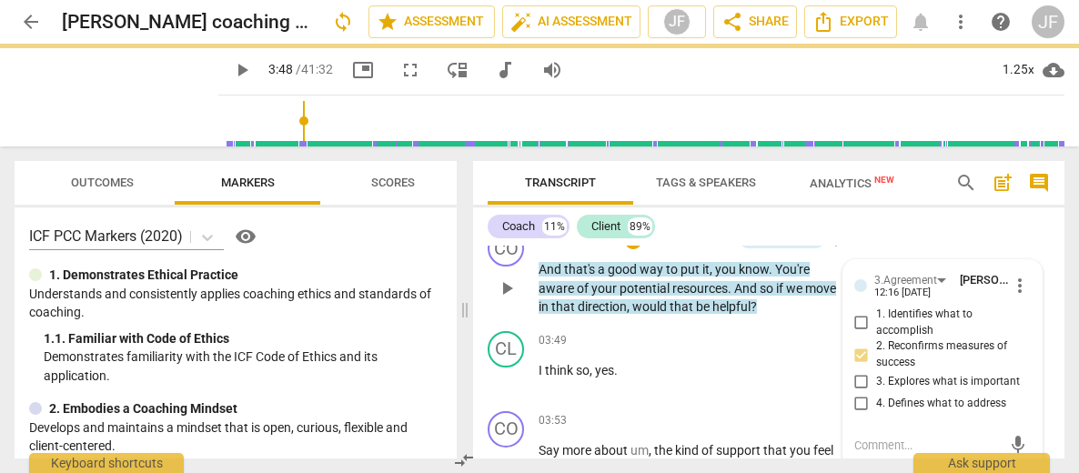
click at [857, 312] on input "1. Identifies what to accomplish" at bounding box center [861, 323] width 29 height 22
checkbox input "true"
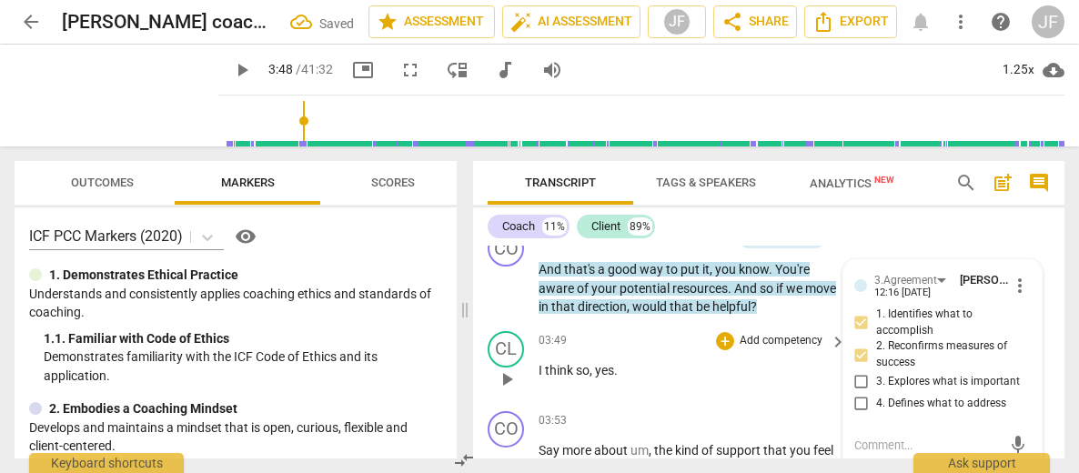
click at [497, 369] on span "play_arrow" at bounding box center [507, 380] width 22 height 22
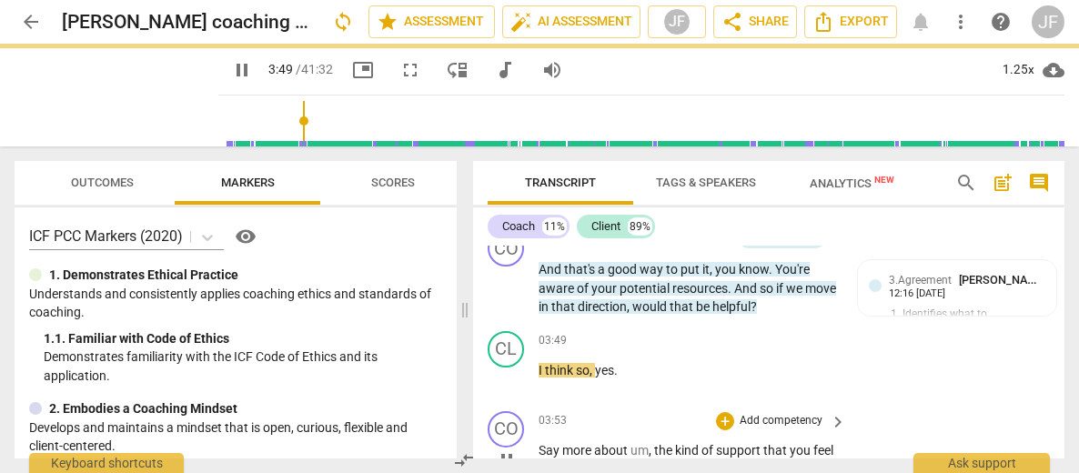
click at [508, 446] on button "pause" at bounding box center [506, 460] width 29 height 29
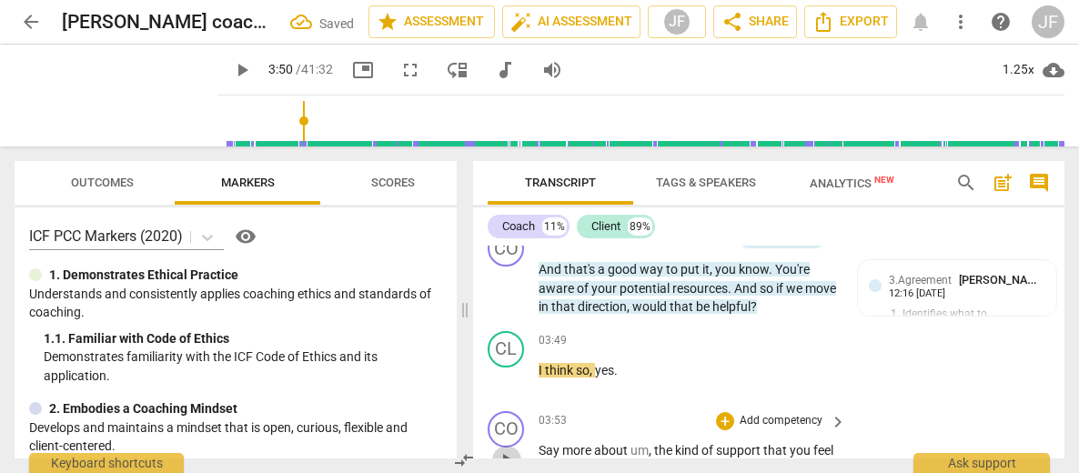
click at [508, 450] on span "play_arrow" at bounding box center [507, 461] width 22 height 22
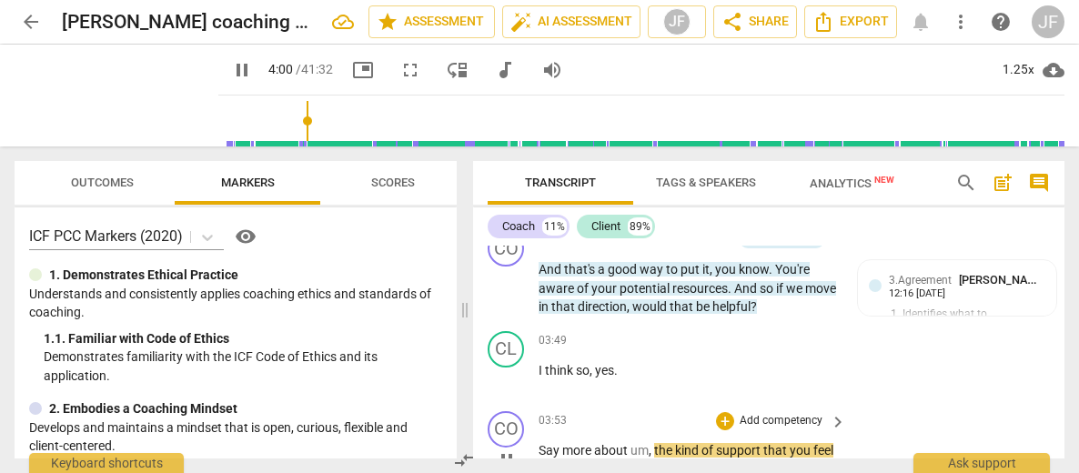
click at [508, 450] on span "pause" at bounding box center [507, 461] width 22 height 22
type input "241"
drag, startPoint x: 793, startPoint y: 420, endPoint x: 539, endPoint y: 398, distance: 254.9
click at [539, 441] on p "Say more about um , the kind of support that you feel that you need right now i…" at bounding box center [688, 459] width 298 height 37
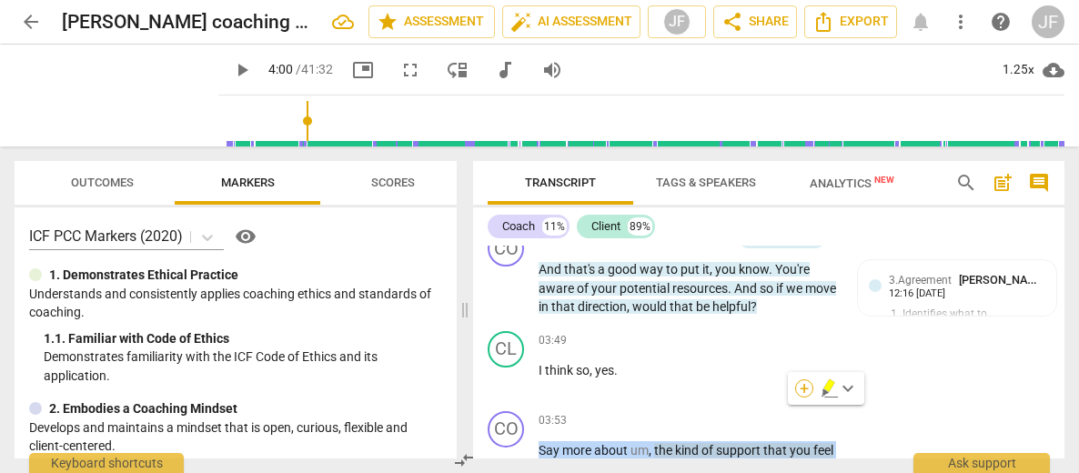
click at [805, 386] on div "+" at bounding box center [804, 388] width 18 height 18
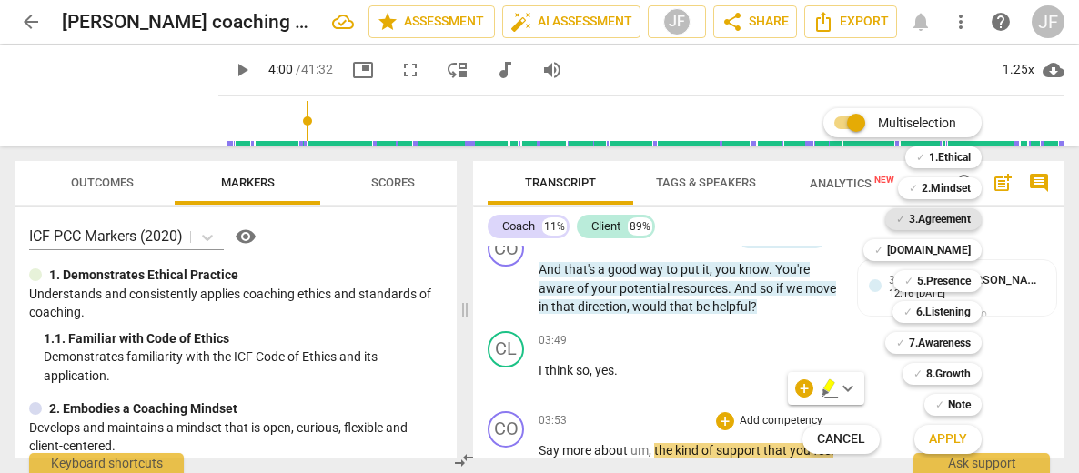
click at [942, 217] on b "3.Agreement" at bounding box center [940, 219] width 62 height 22
click at [942, 281] on b "5.Presence" at bounding box center [944, 281] width 54 height 22
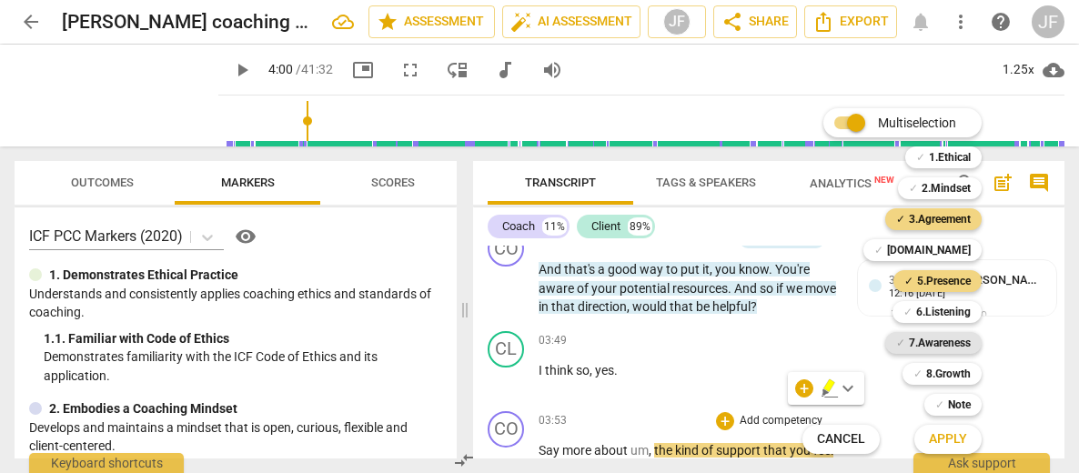
click at [942, 340] on b "7.Awareness" at bounding box center [940, 343] width 62 height 22
click at [942, 432] on span "Apply" at bounding box center [948, 439] width 38 height 18
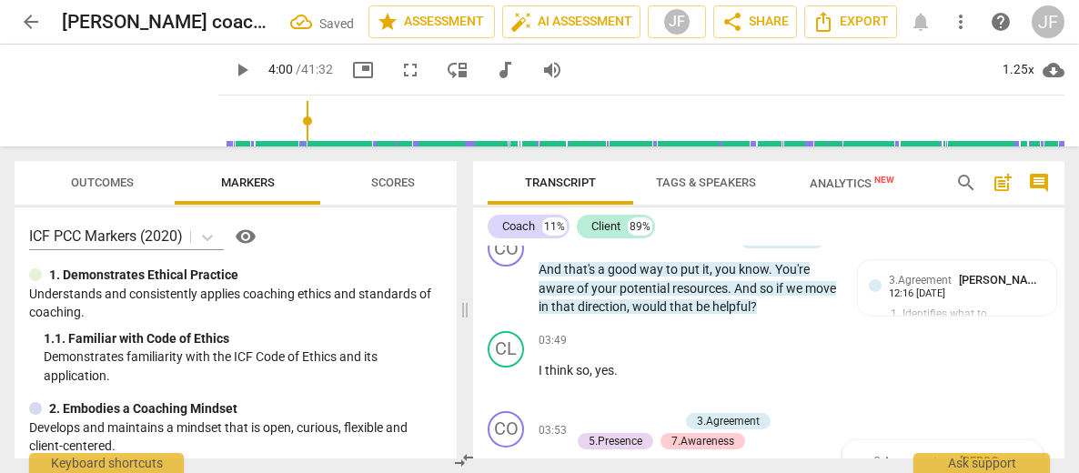
scroll to position [1636, 0]
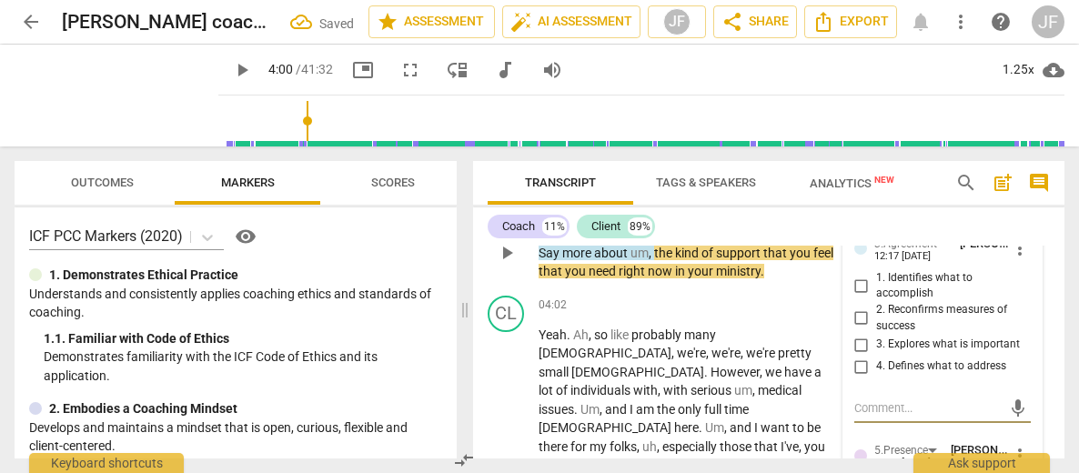
click at [854, 356] on input "4. Defines what to address" at bounding box center [861, 367] width 29 height 22
checkbox input "true"
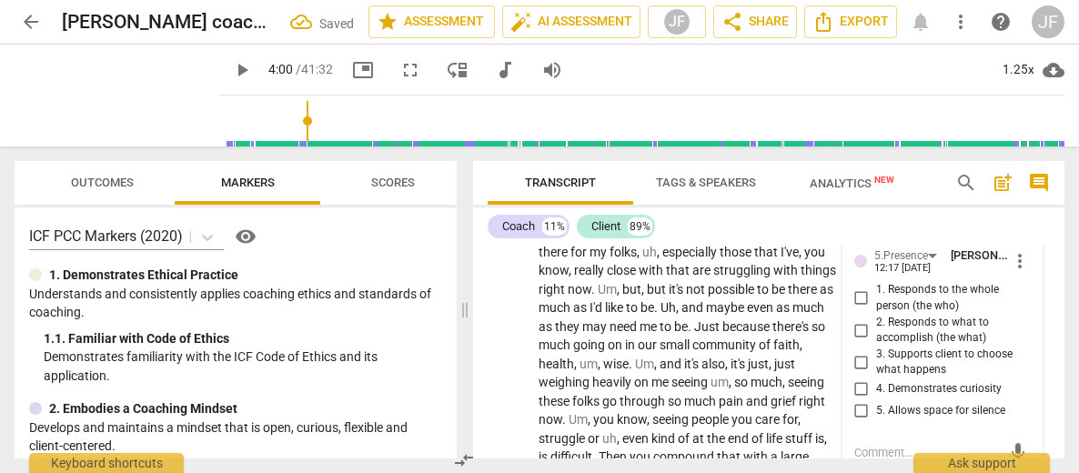
scroll to position [1855, 0]
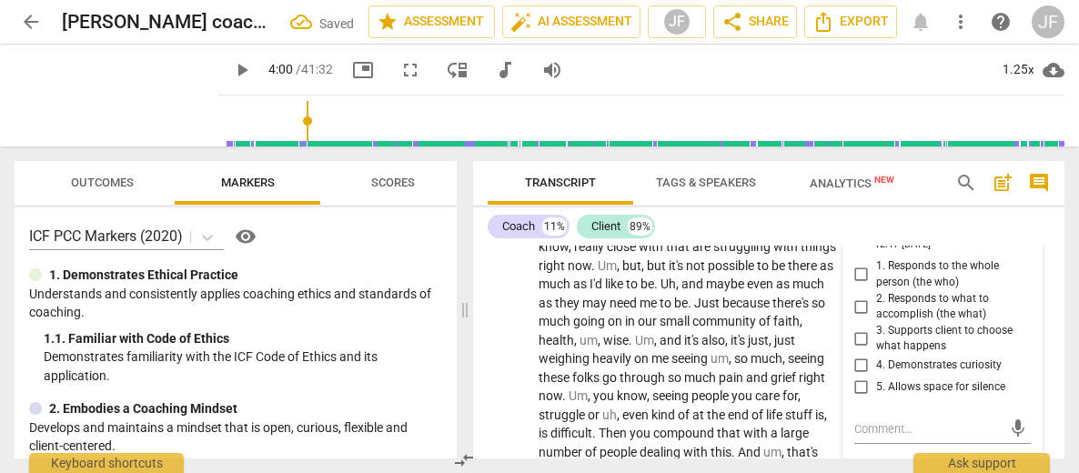
click at [859, 296] on input "2. Responds to what to accomplish (the what)" at bounding box center [861, 307] width 29 height 22
checkbox input "true"
click at [942, 323] on span "3. Supports client to choose what happens" at bounding box center [950, 339] width 148 height 32
click at [876, 328] on input "3. Supports client to choose what happens" at bounding box center [861, 339] width 29 height 22
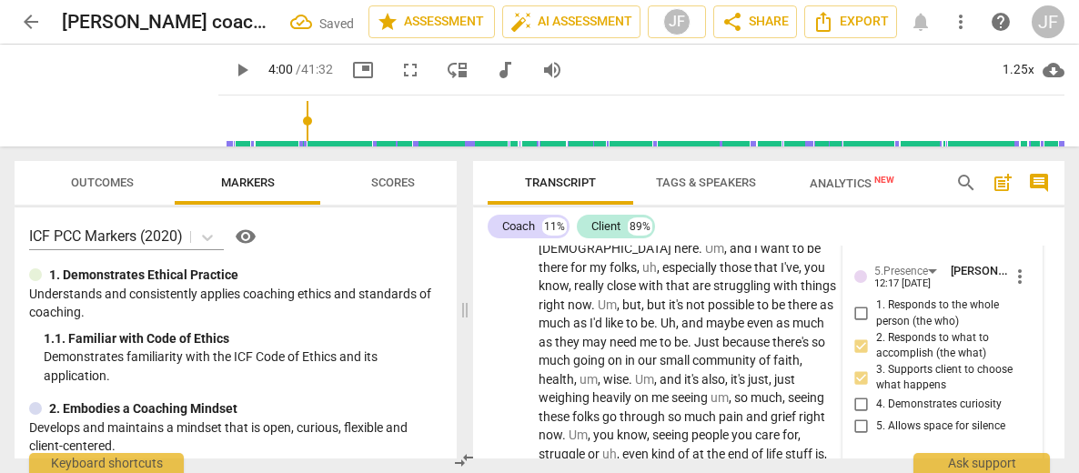
scroll to position [1782, 0]
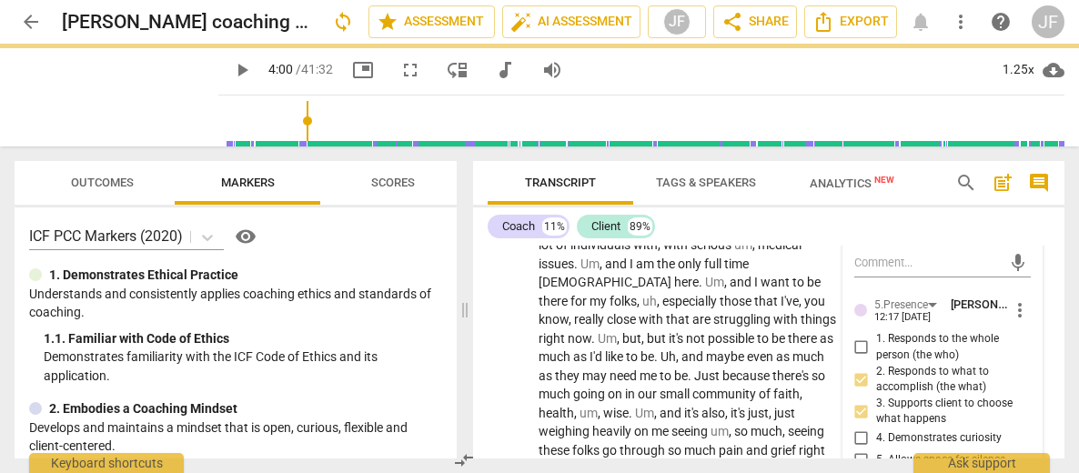
click at [863, 400] on input "3. Supports client to choose what happens" at bounding box center [861, 411] width 29 height 22
checkbox input "false"
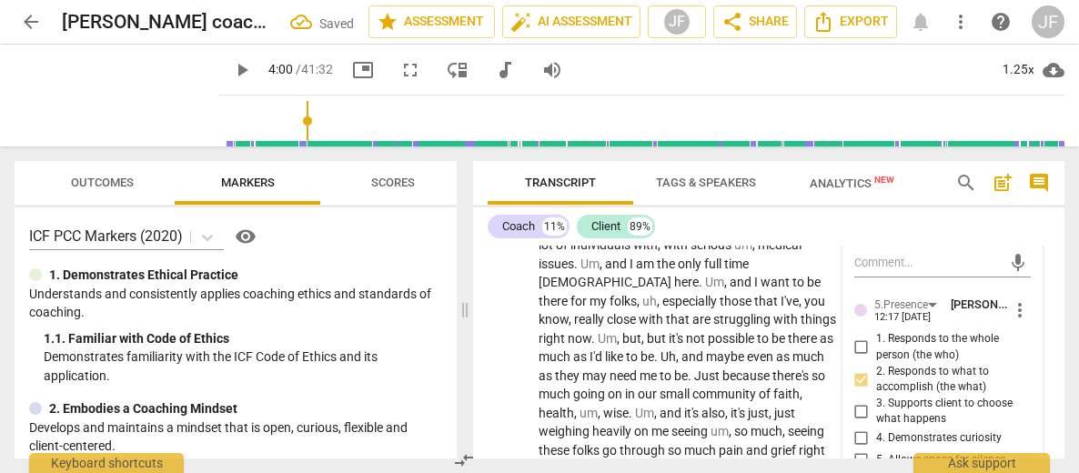
click at [855, 337] on input "1. Responds to the whole person (the who)" at bounding box center [861, 348] width 29 height 22
checkbox input "true"
click at [856, 428] on input "4. Demonstrates curiosity" at bounding box center [861, 439] width 29 height 22
checkbox input "true"
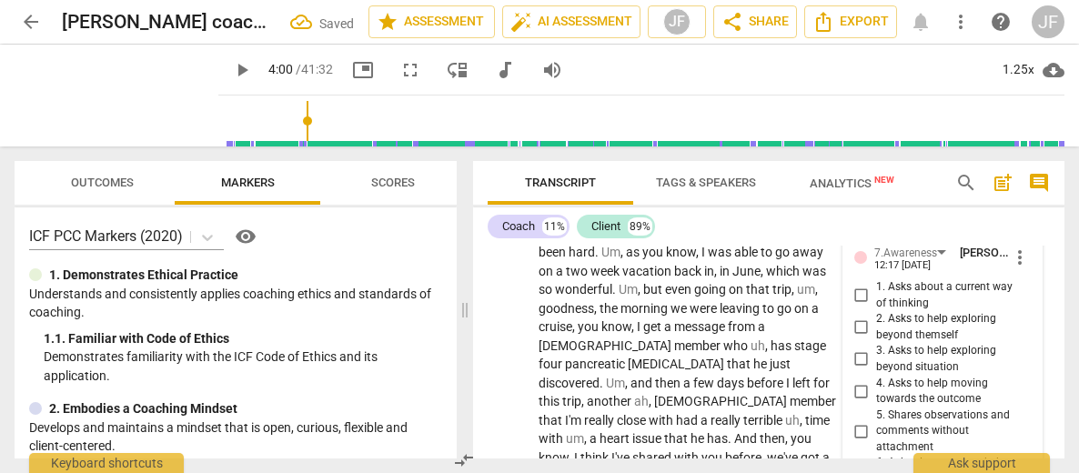
scroll to position [2109, 0]
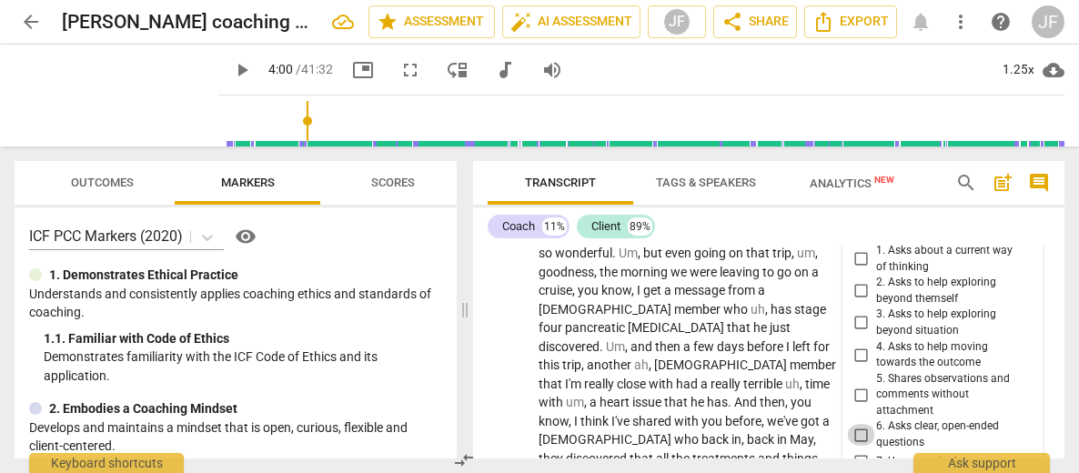
click at [867, 424] on input "6. Asks clear, open-ended questions" at bounding box center [861, 435] width 29 height 22
checkbox input "true"
click at [860, 451] on input "7. Uses concise language" at bounding box center [861, 462] width 29 height 22
checkbox input "true"
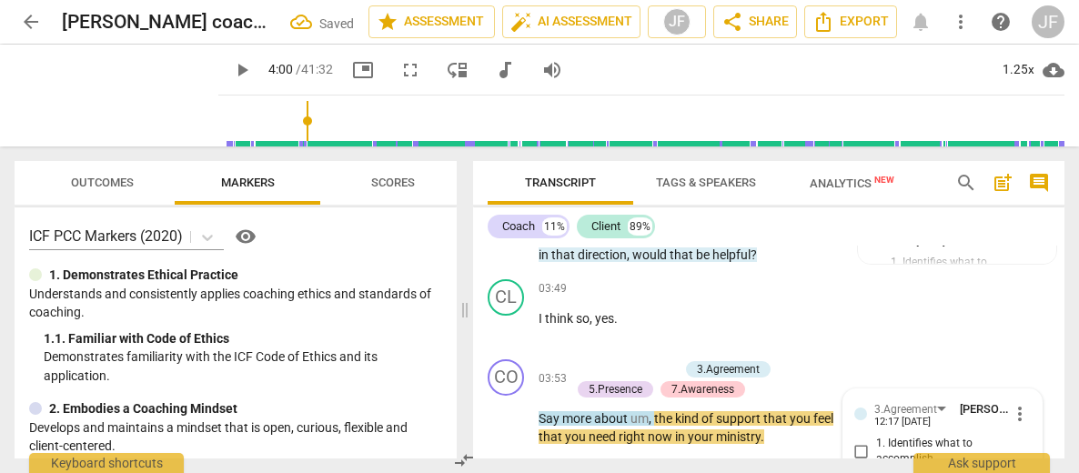
scroll to position [1510, 0]
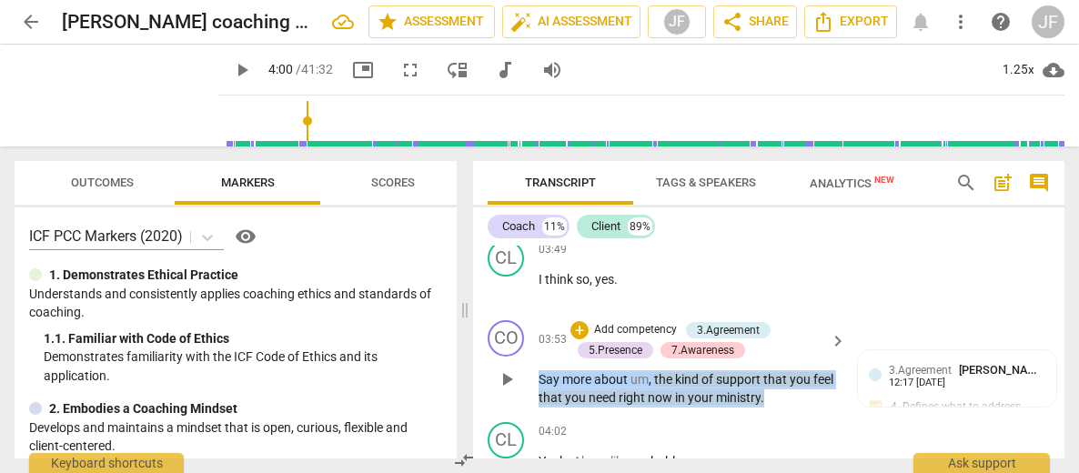
drag, startPoint x: 795, startPoint y: 344, endPoint x: 540, endPoint y: 323, distance: 256.6
click at [540, 370] on p "Say more about um , the kind of support that you feel that you need right now i…" at bounding box center [688, 388] width 298 height 37
click at [808, 316] on div "+" at bounding box center [804, 317] width 18 height 18
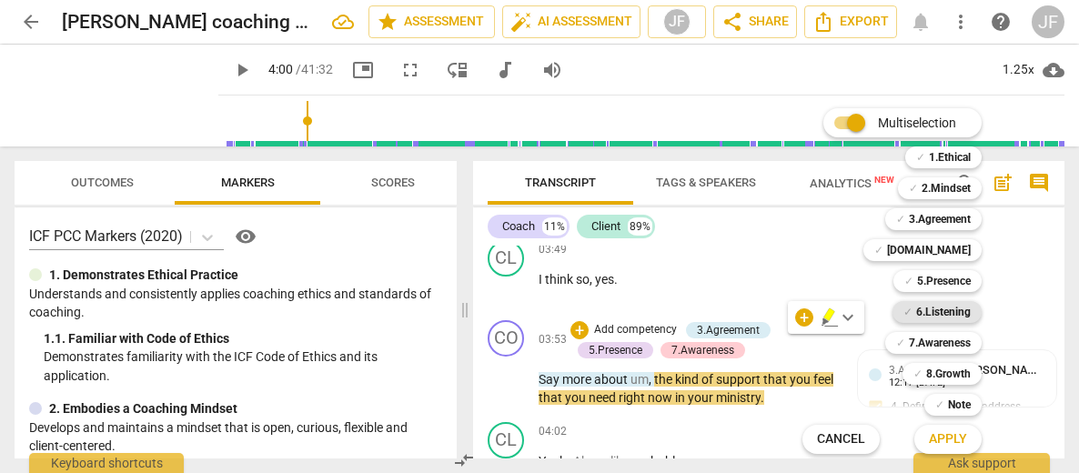
click at [942, 306] on b "6.Listening" at bounding box center [943, 312] width 55 height 22
click at [942, 445] on span "Apply" at bounding box center [948, 439] width 38 height 18
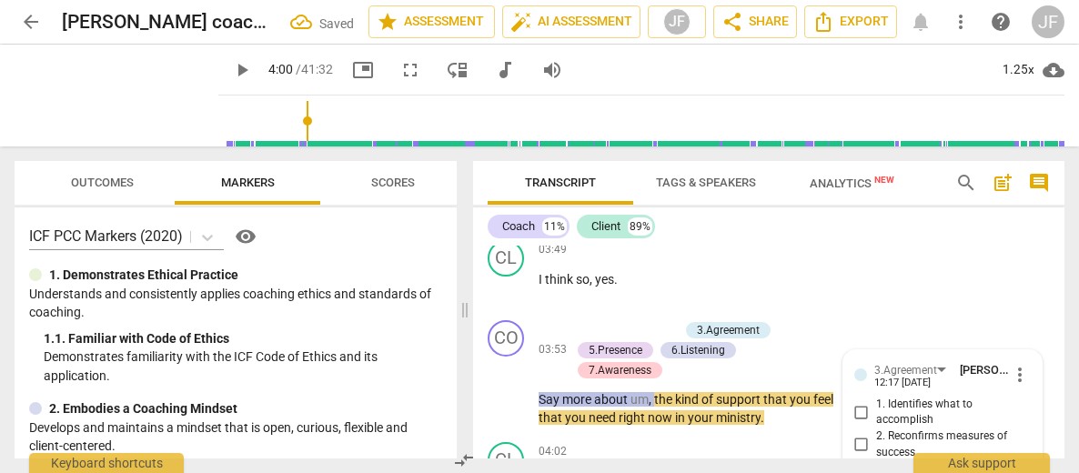
scroll to position [1636, 0]
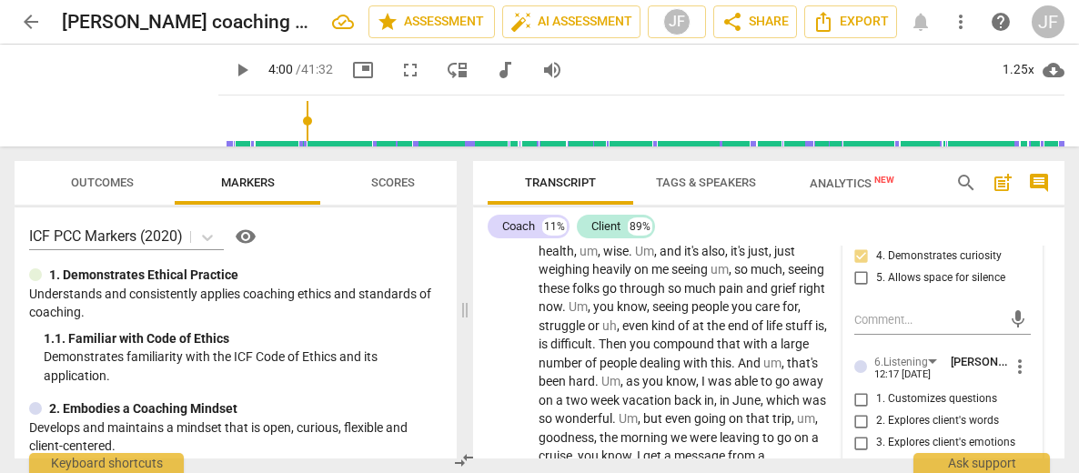
scroll to position [2000, 0]
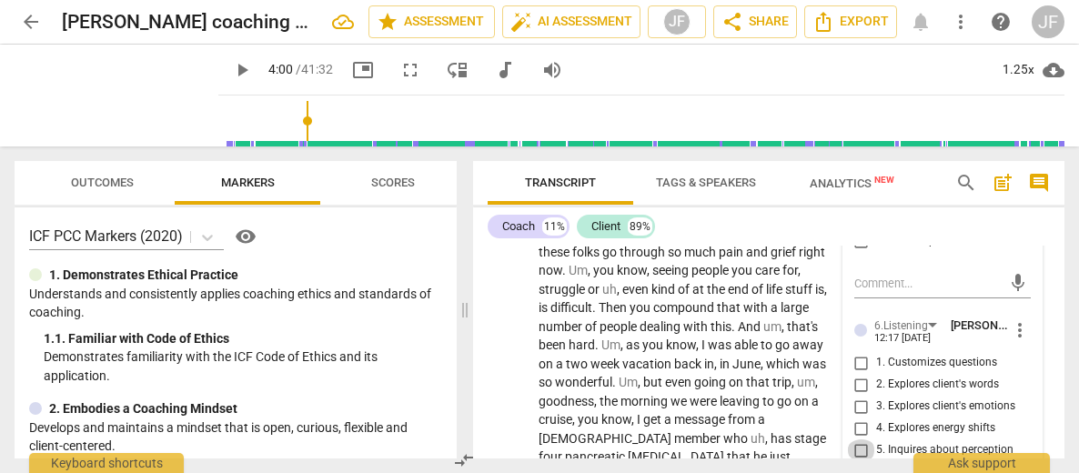
click at [858, 440] on input "5. Inquires about perception" at bounding box center [861, 451] width 29 height 22
checkbox input "true"
click at [480, 188] on div at bounding box center [480, 179] width 15 height 37
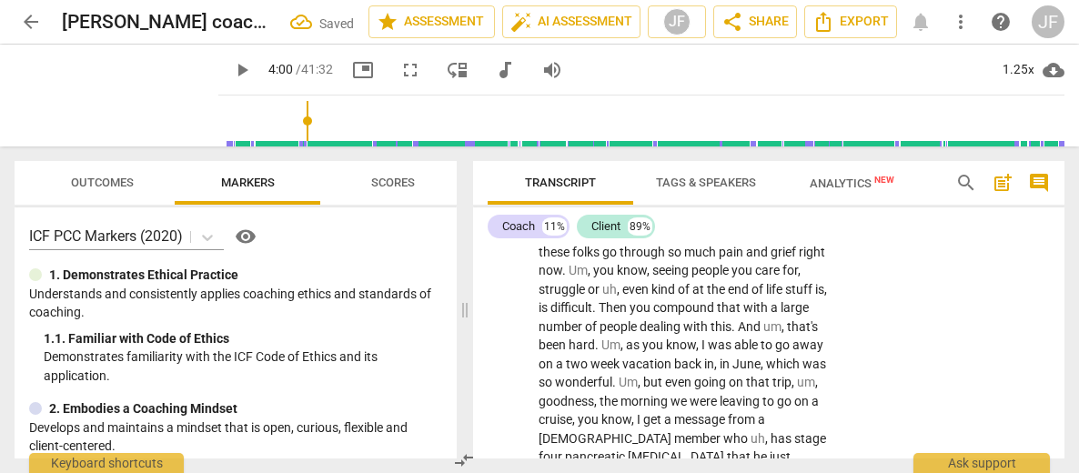
click at [942, 274] on div "Transcript Tags & Speakers Analytics New search post_add comment Coach 11% Clie…" at bounding box center [772, 310] width 613 height 327
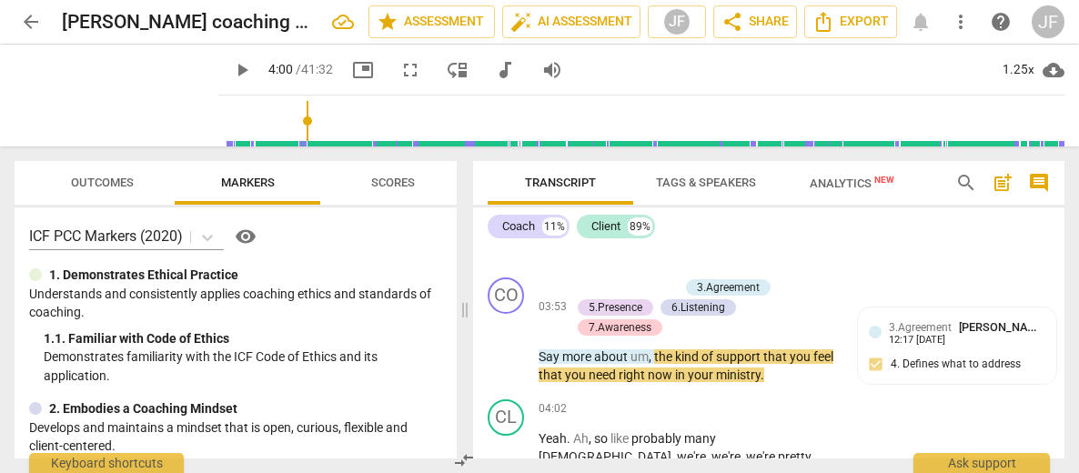
scroll to position [1632, 0]
